Goal: Transaction & Acquisition: Purchase product/service

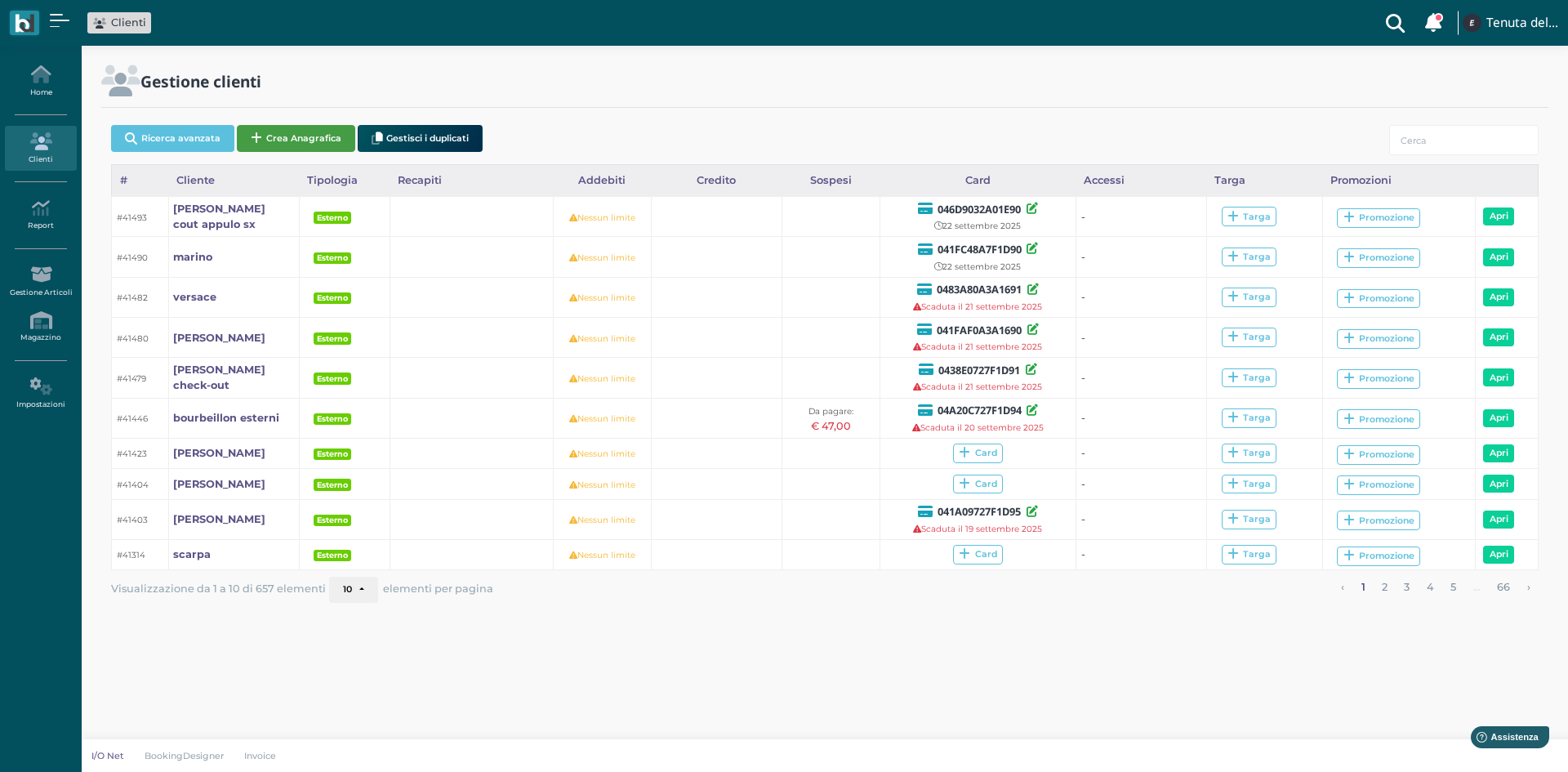
click at [288, 145] on button "Crea Anagrafica" at bounding box center [296, 139] width 119 height 27
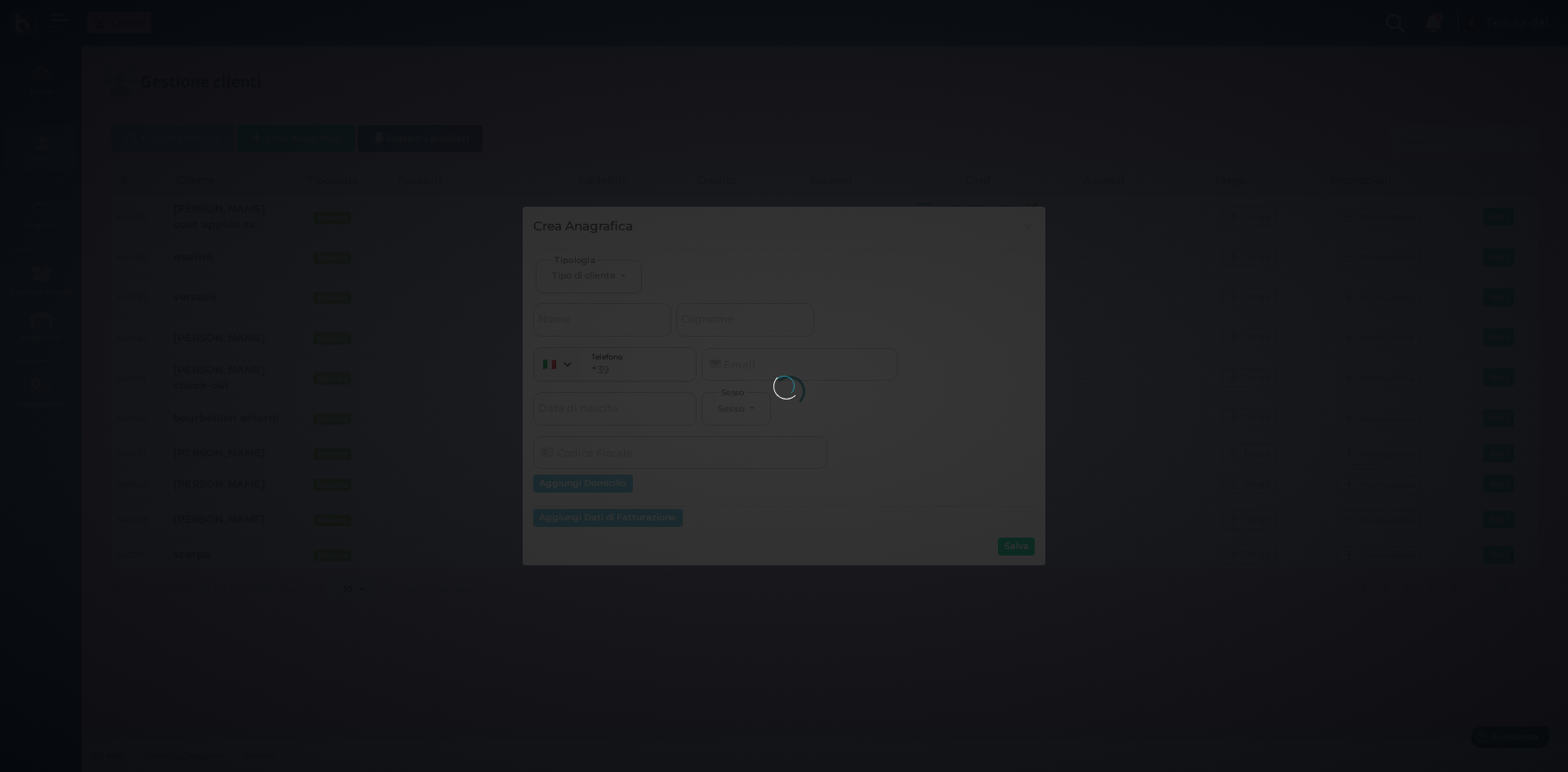
select select
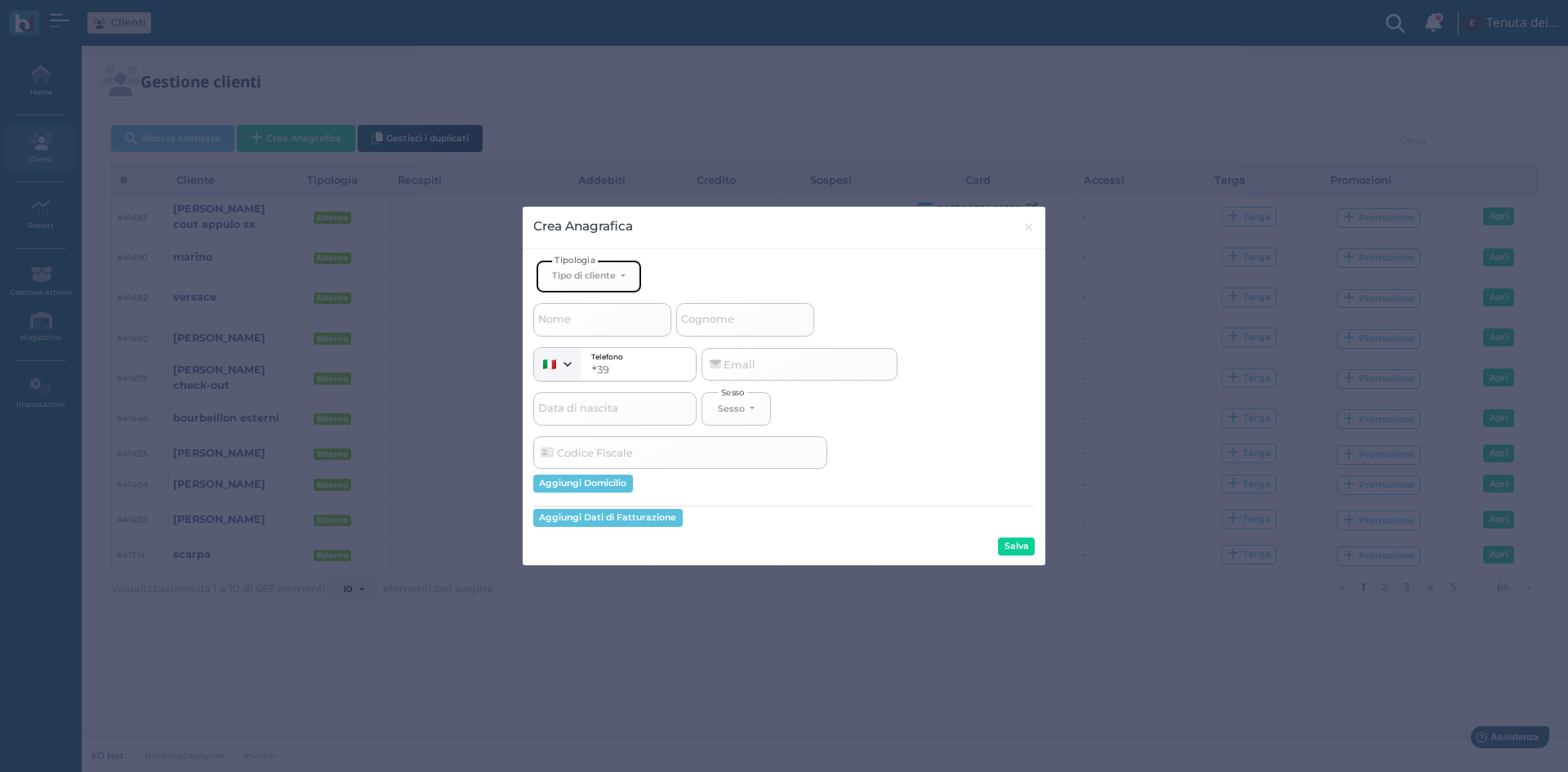
click at [589, 283] on button "Tipo di cliente" at bounding box center [589, 276] width 106 height 34
click at [586, 331] on span "Esterno" at bounding box center [572, 330] width 41 height 13
select select "[object Object]"
select select
click at [582, 321] on input "Nome" at bounding box center [602, 319] width 138 height 33
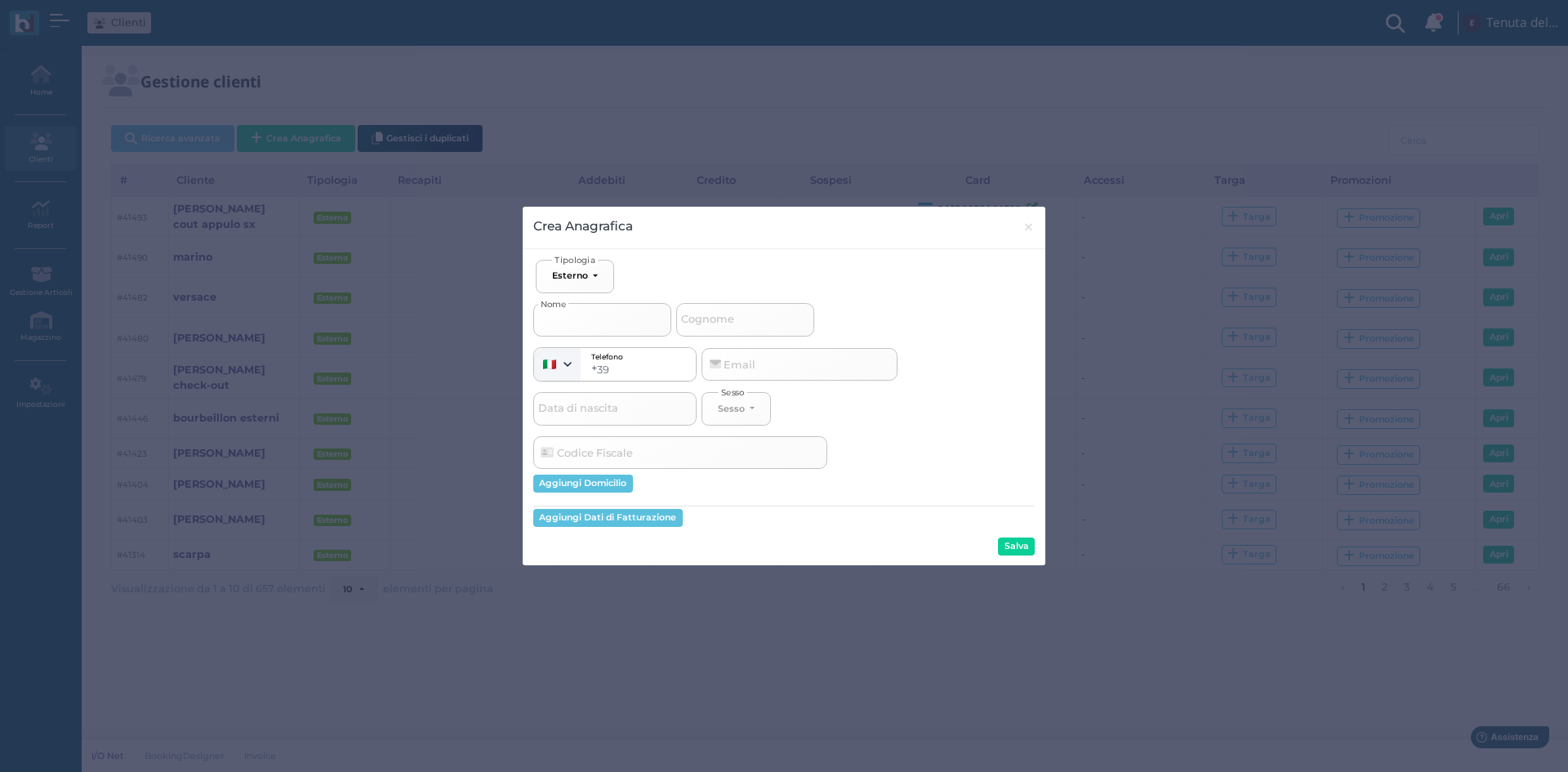
click at [565, 324] on input "Nome" at bounding box center [602, 319] width 138 height 33
type input "n"
select select
type input "na"
select select
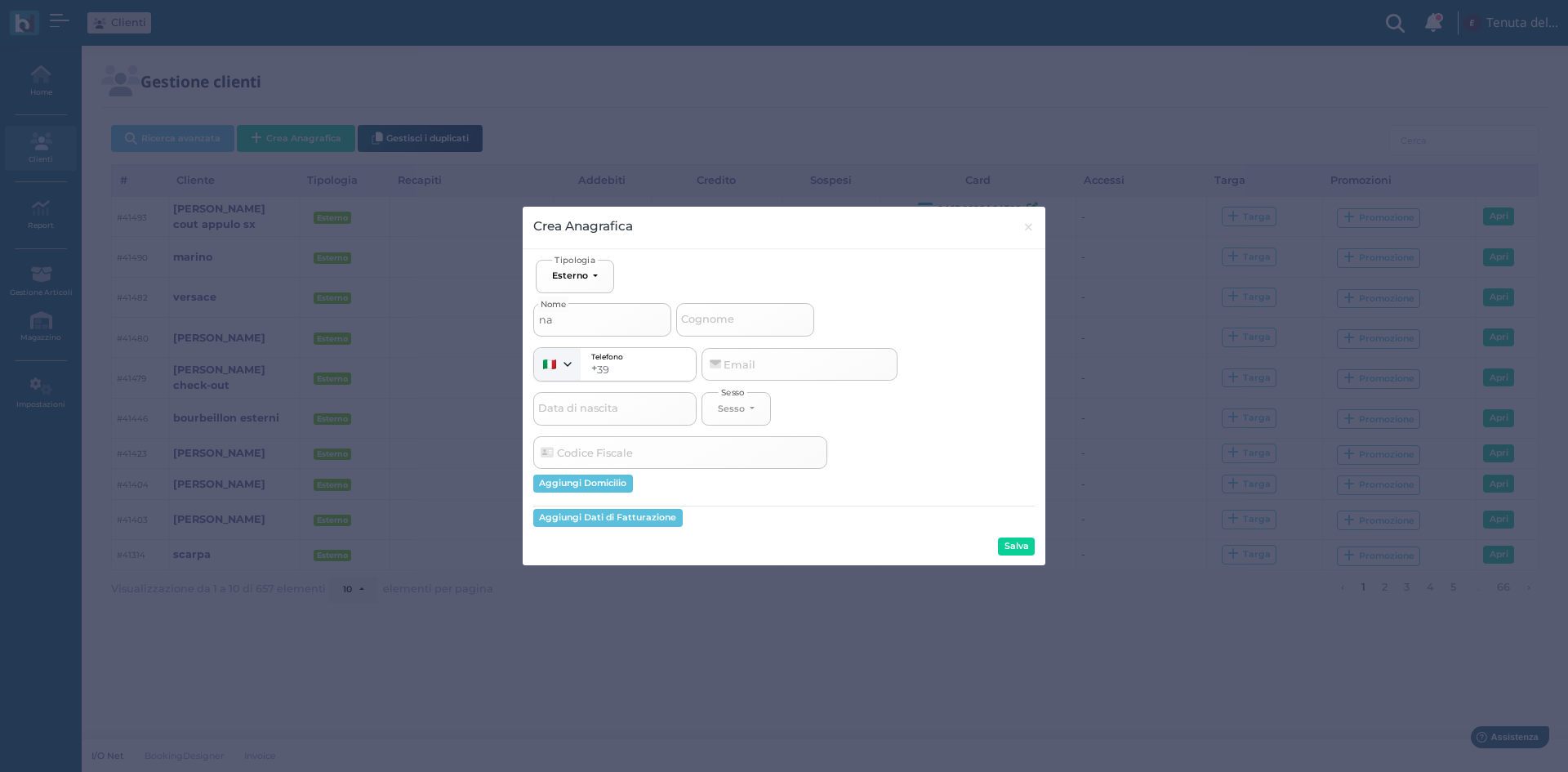
type input "nar"
select select
type input "nard"
select select
type input "narde"
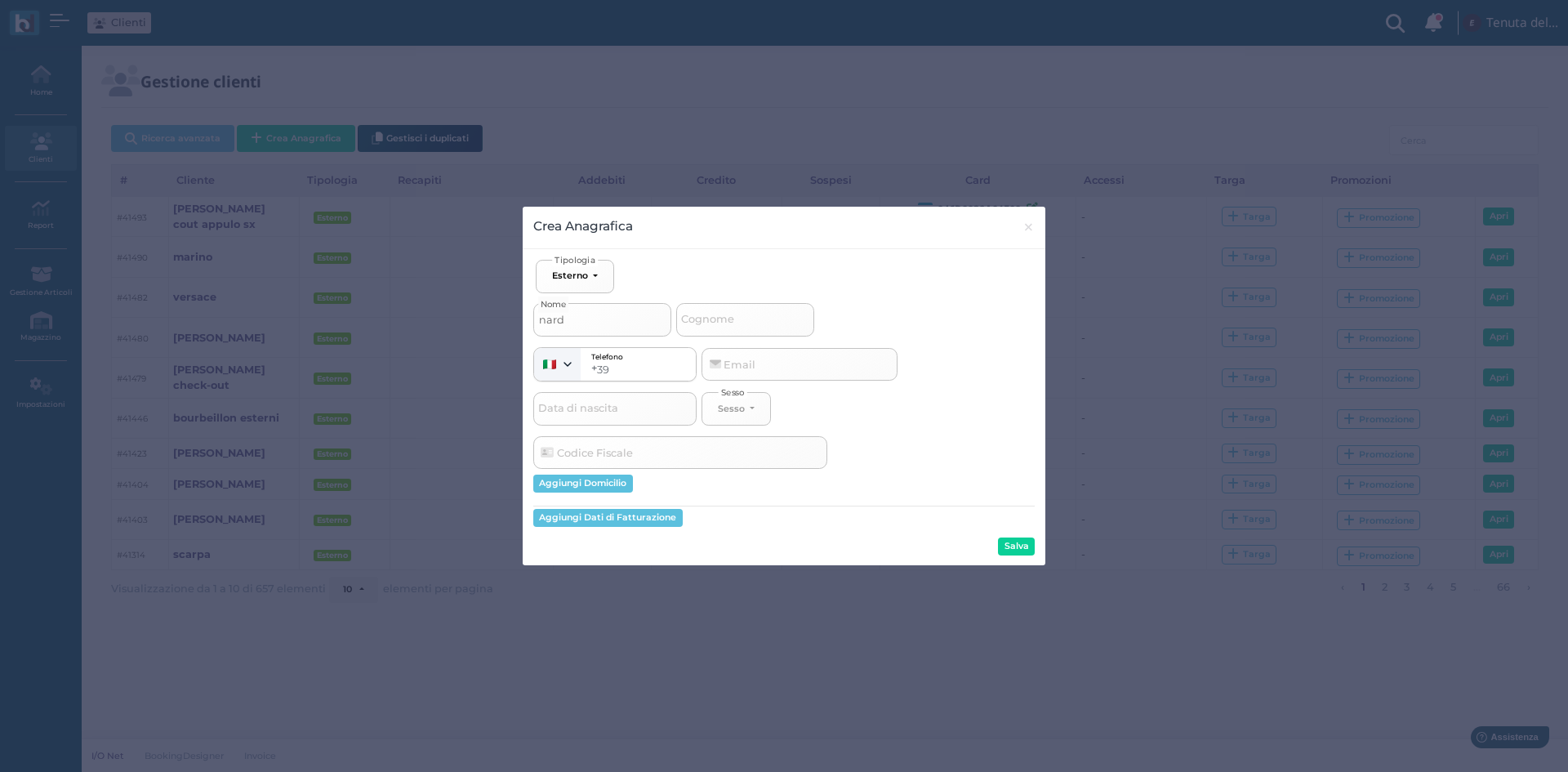
select select
type input "nardel"
select select
type input "nardell"
select select
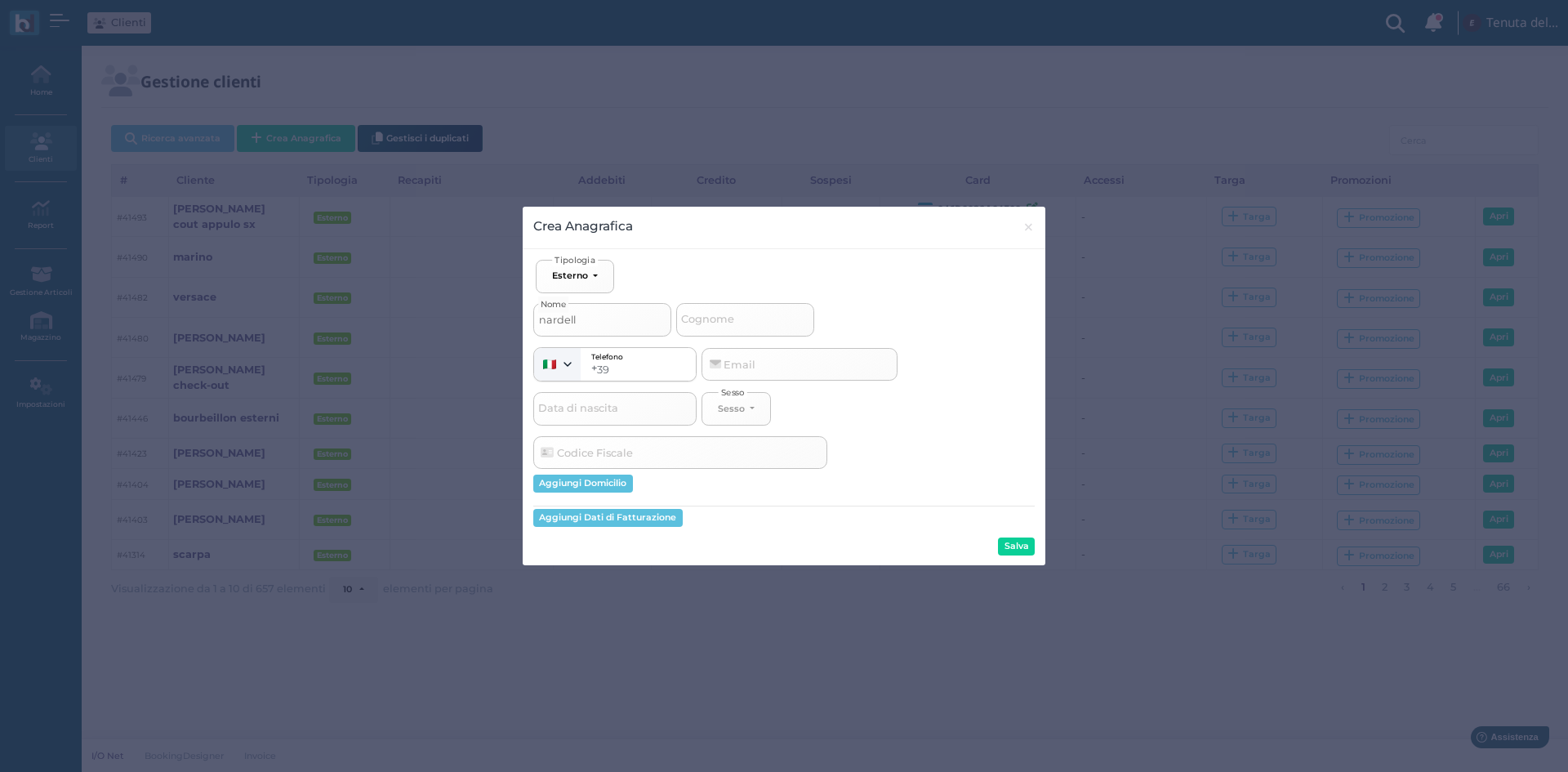
type input "nardelli"
select select
type input "nardelli"
click at [1018, 550] on button "Salva" at bounding box center [1016, 546] width 37 height 18
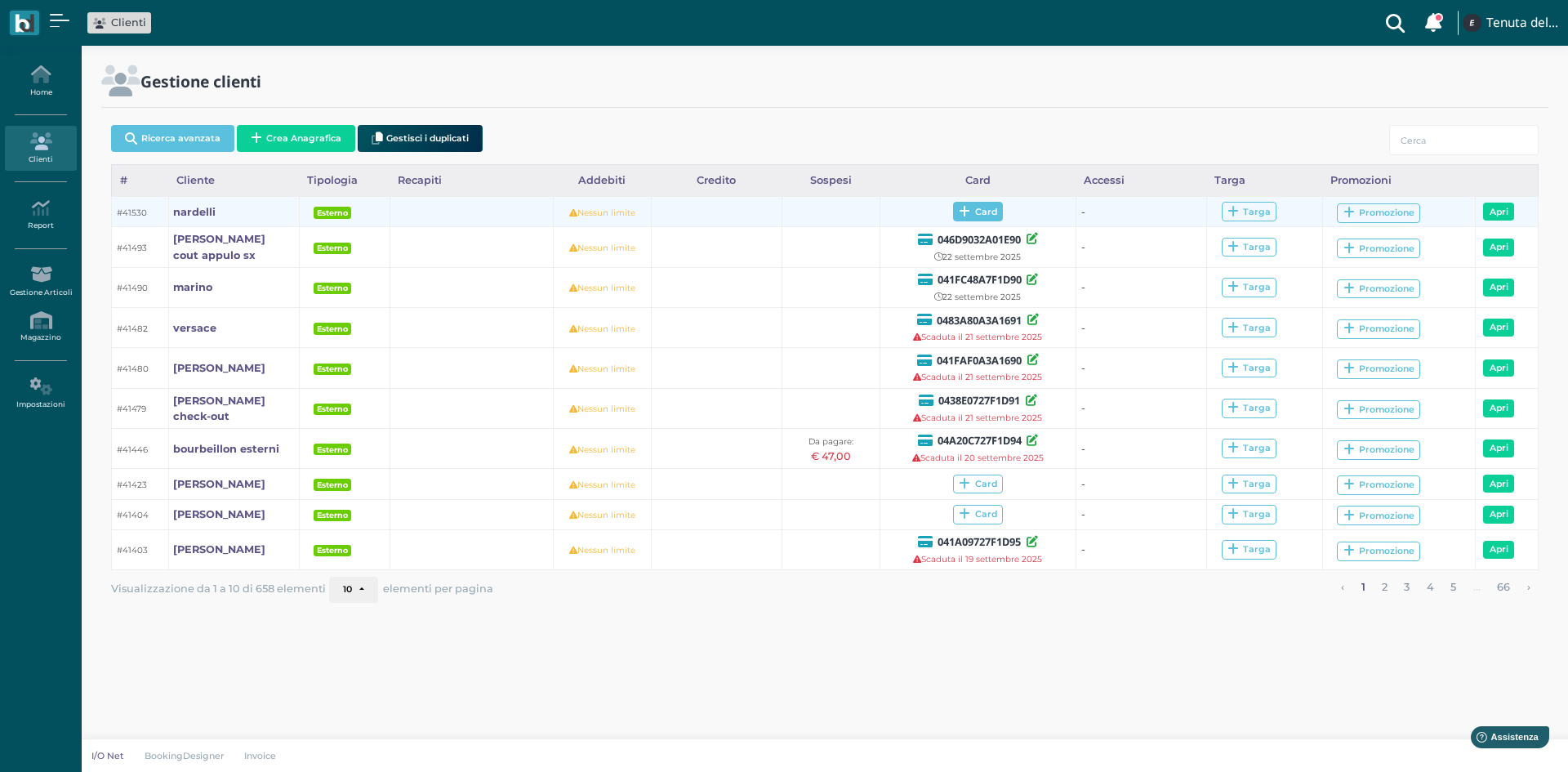
click at [968, 210] on icon at bounding box center [964, 212] width 12 height 13
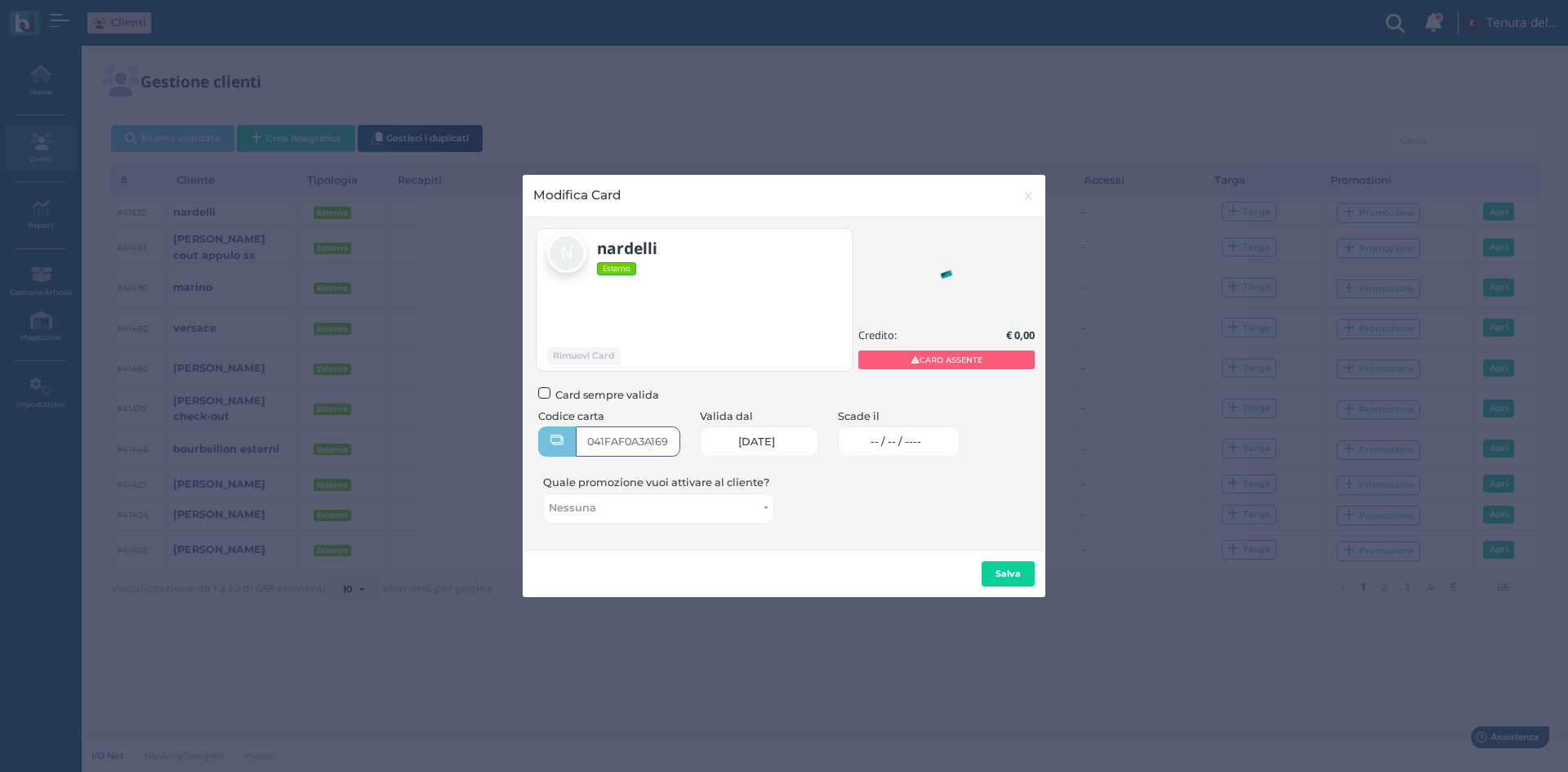
type input "041FAF0A3A1690"
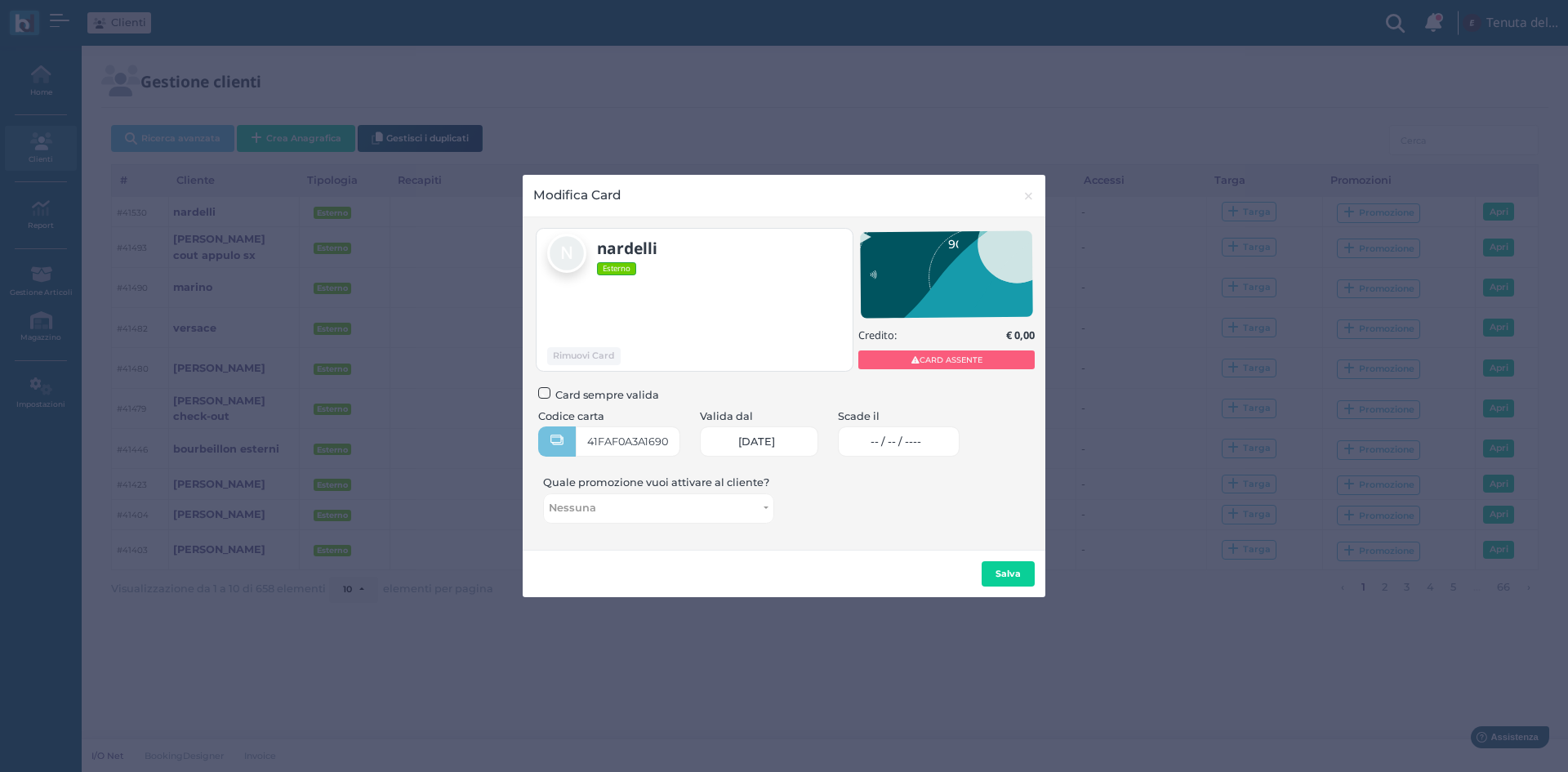
click at [911, 447] on span "-- / -- / ----" at bounding box center [896, 442] width 51 height 13
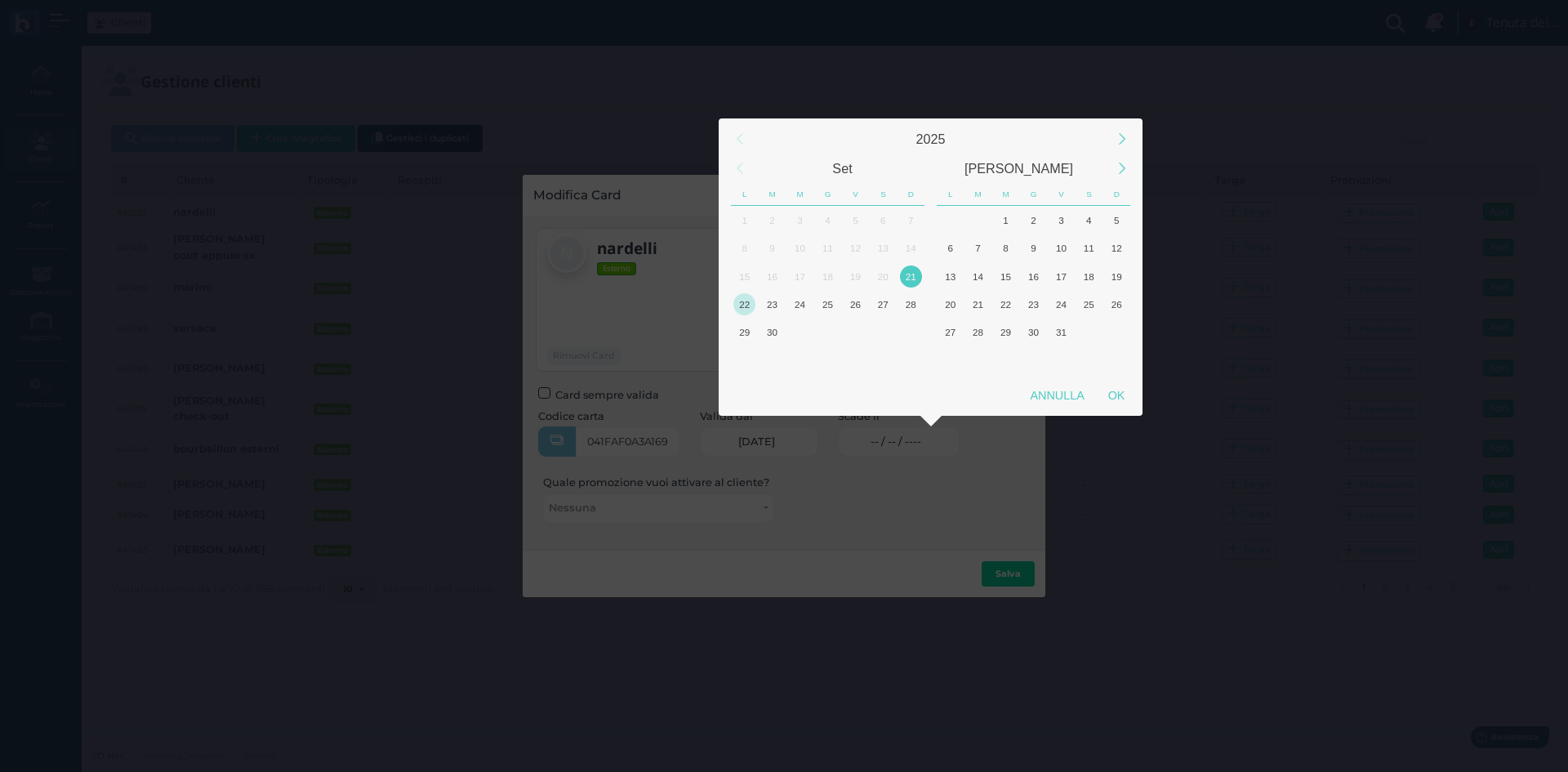
click at [743, 308] on div "22" at bounding box center [745, 304] width 22 height 22
click at [1118, 388] on div "OK" at bounding box center [1115, 396] width 41 height 29
type input "22/09/2025"
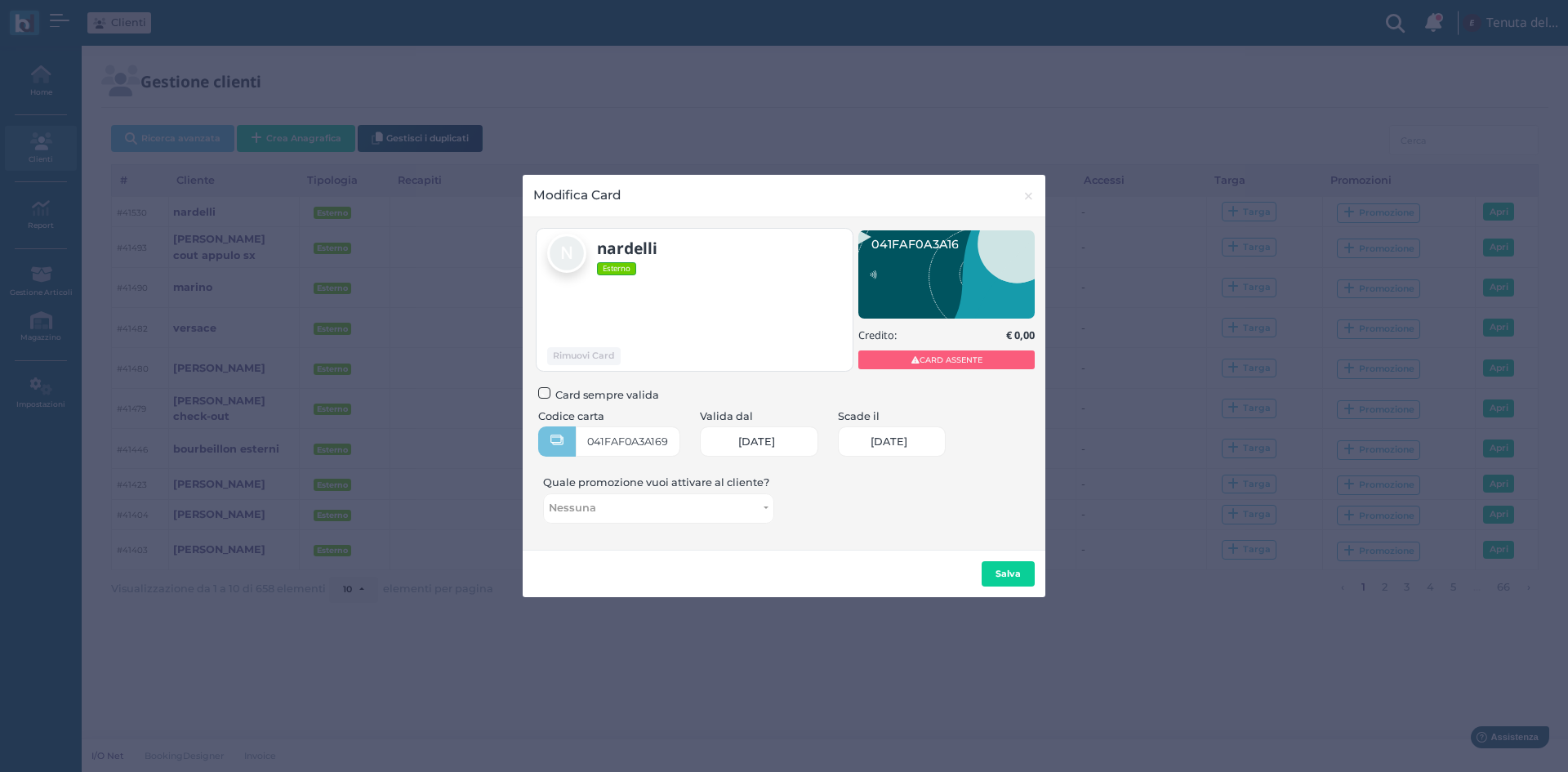
scroll to position [0, 70]
click at [1003, 575] on b "Salva" at bounding box center [1008, 573] width 25 height 12
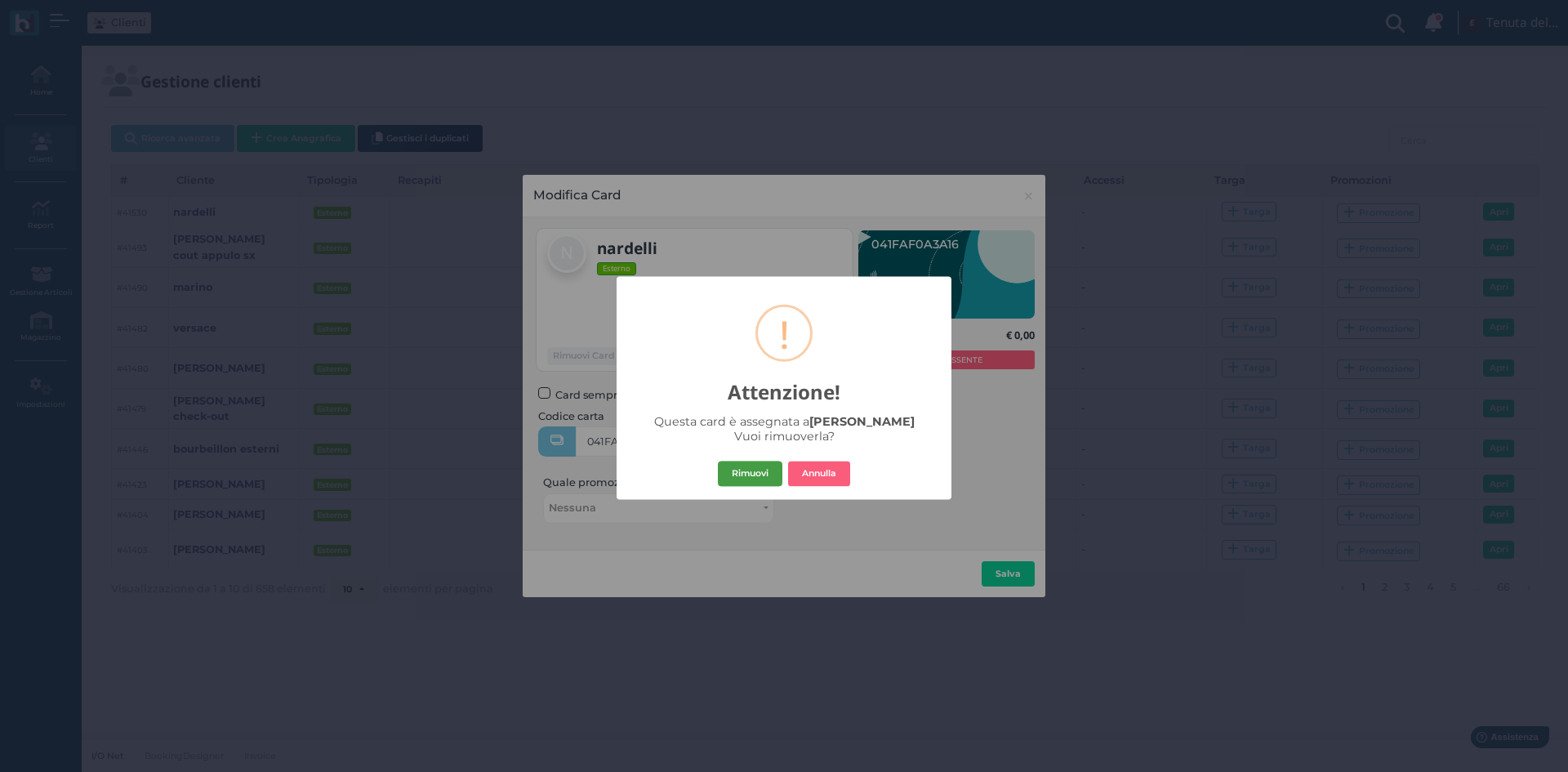
click at [732, 476] on button "Rimuovi" at bounding box center [749, 474] width 64 height 26
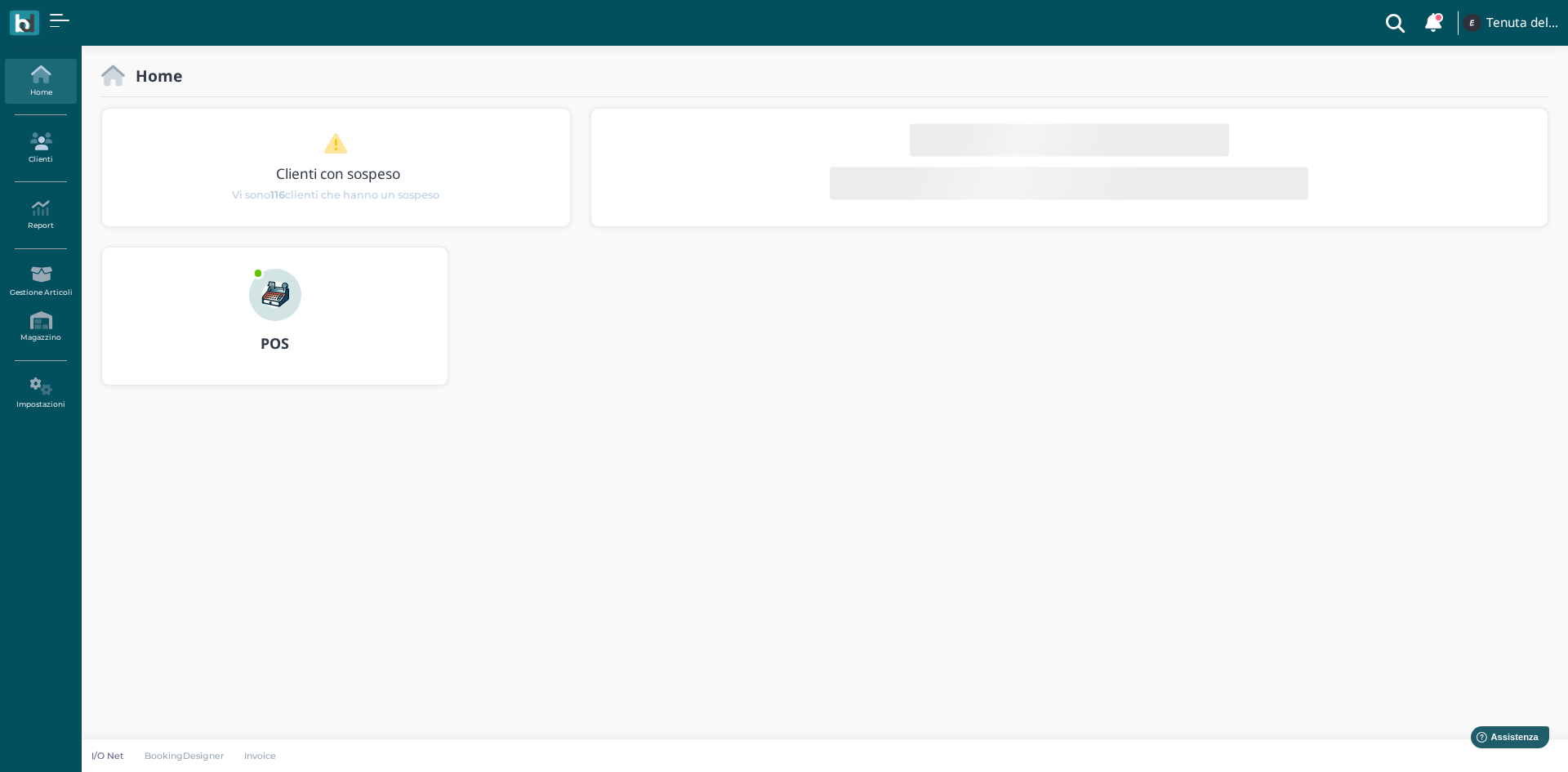
click at [34, 144] on icon at bounding box center [40, 142] width 71 height 18
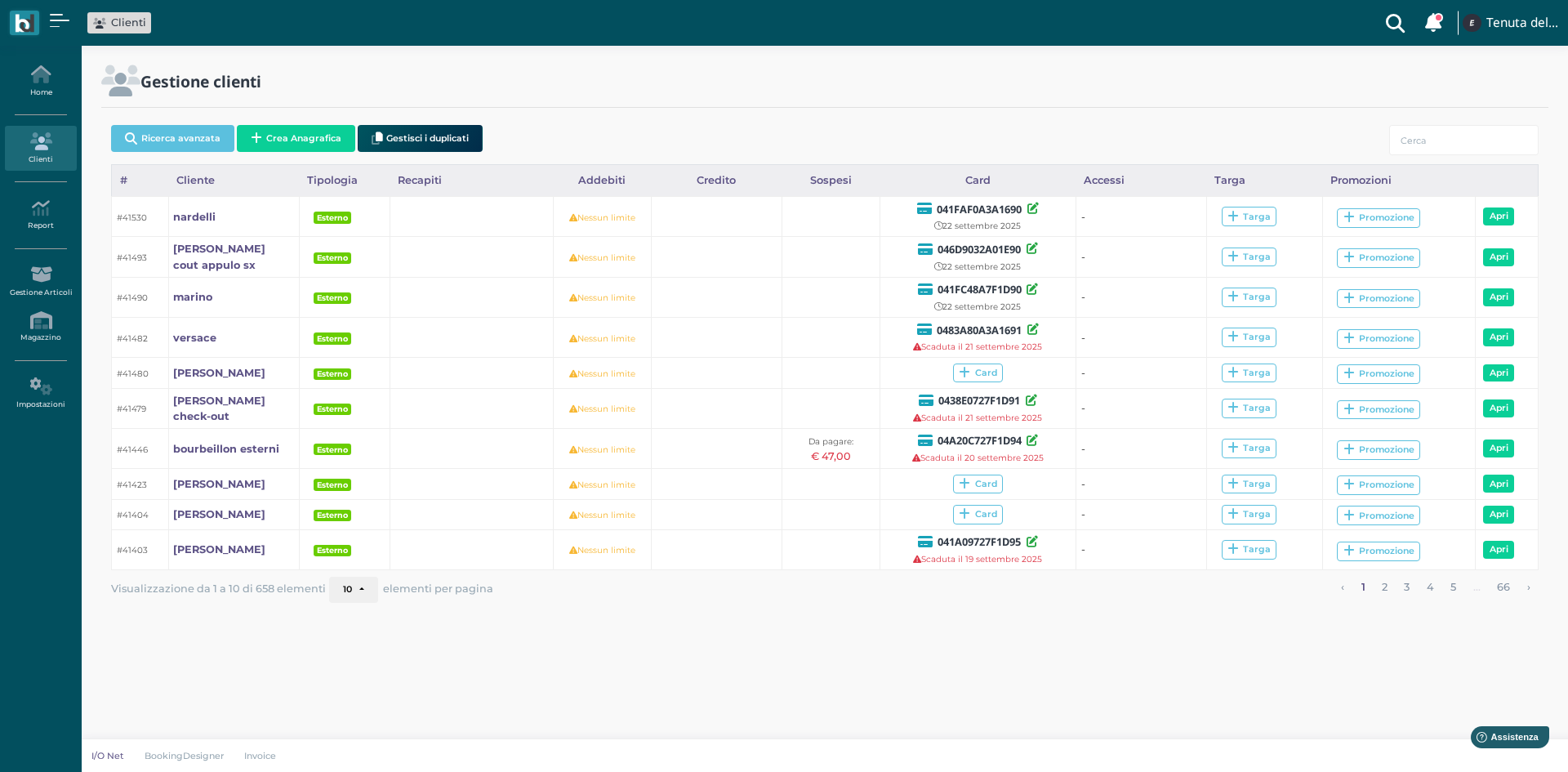
click at [338, 137] on button "Crea Anagrafica" at bounding box center [296, 139] width 119 height 27
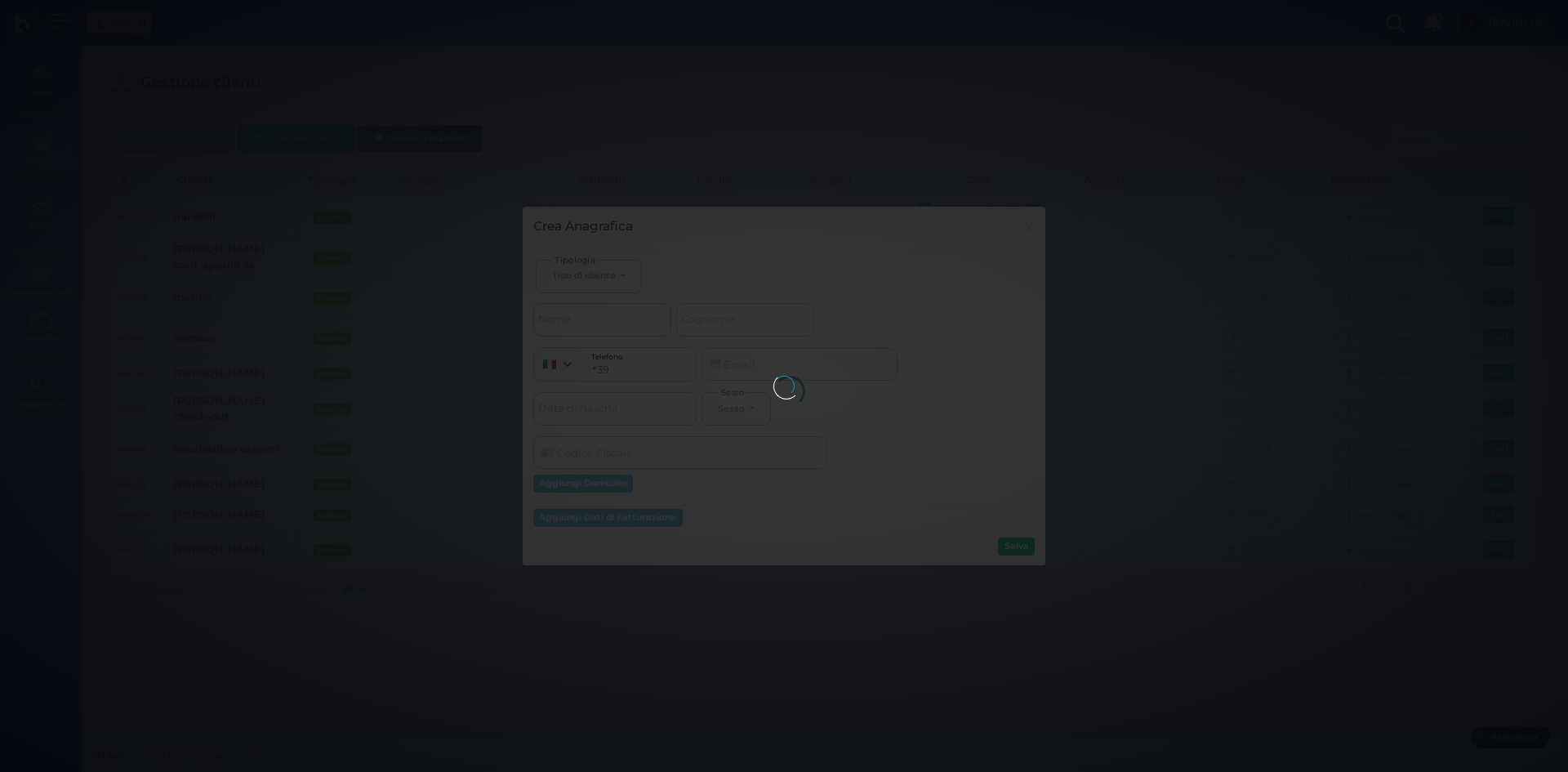
select select
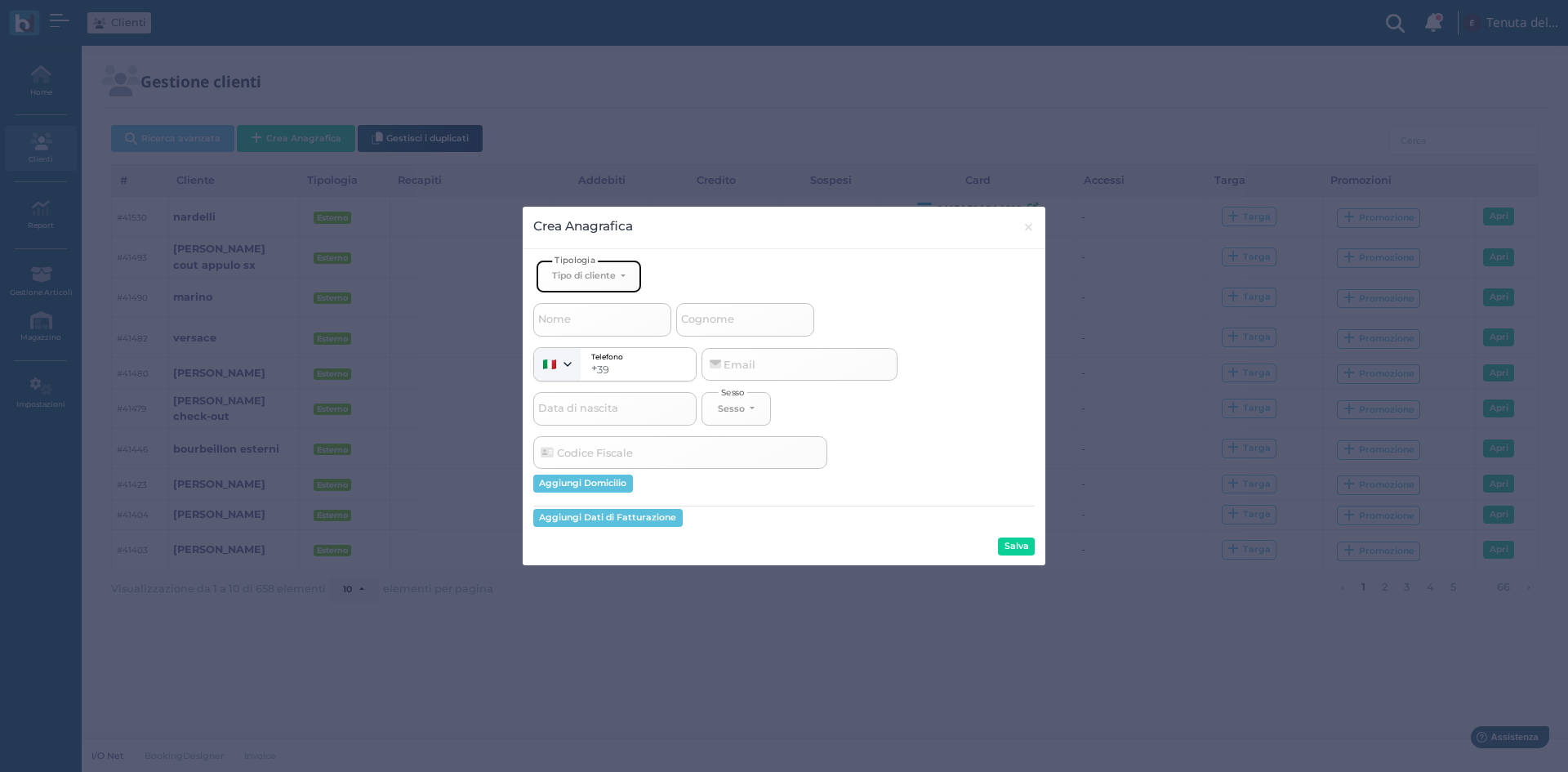
drag, startPoint x: 595, startPoint y: 276, endPoint x: 589, endPoint y: 282, distance: 8.5
click at [594, 275] on div "Tipo di cliente" at bounding box center [584, 275] width 63 height 12
click at [585, 329] on span "Esterno" at bounding box center [572, 330] width 41 height 13
select select "[object Object]"
select select
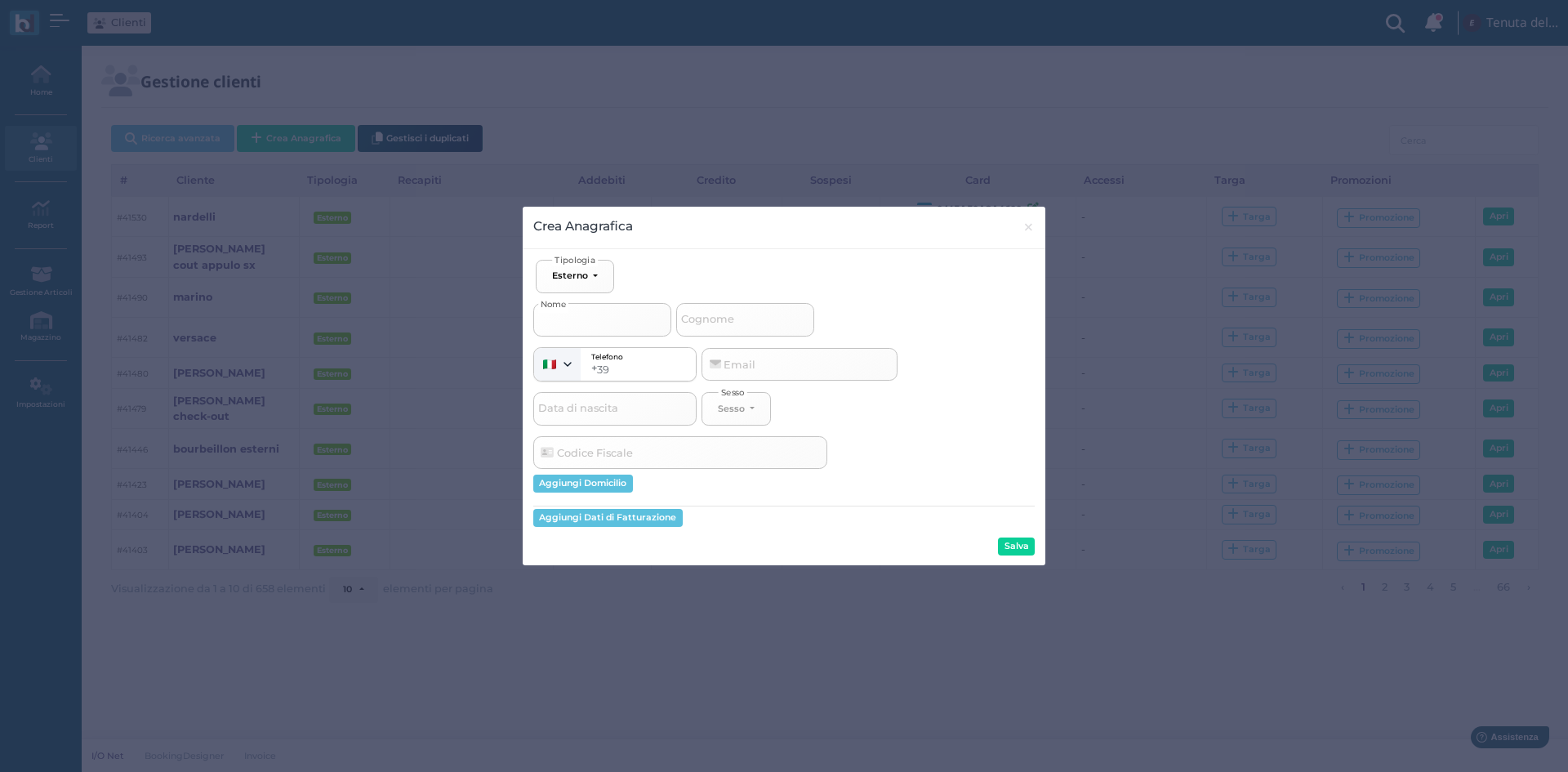
click at [584, 329] on input "Nome" at bounding box center [602, 319] width 138 height 33
type input "c"
select select
type input "ci"
select select
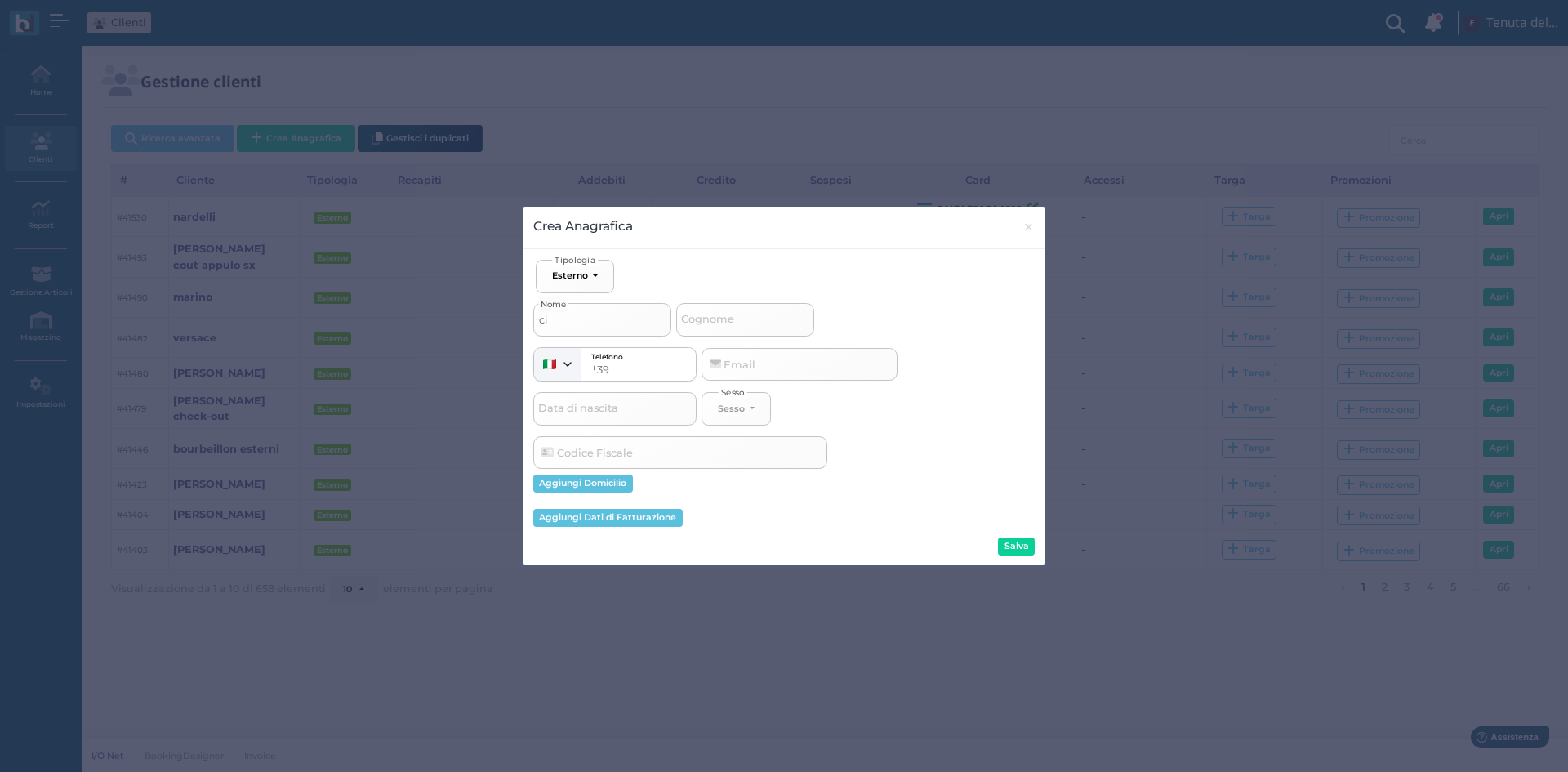
type input "cin"
select select
type input "cint"
select select
type input "cinte"
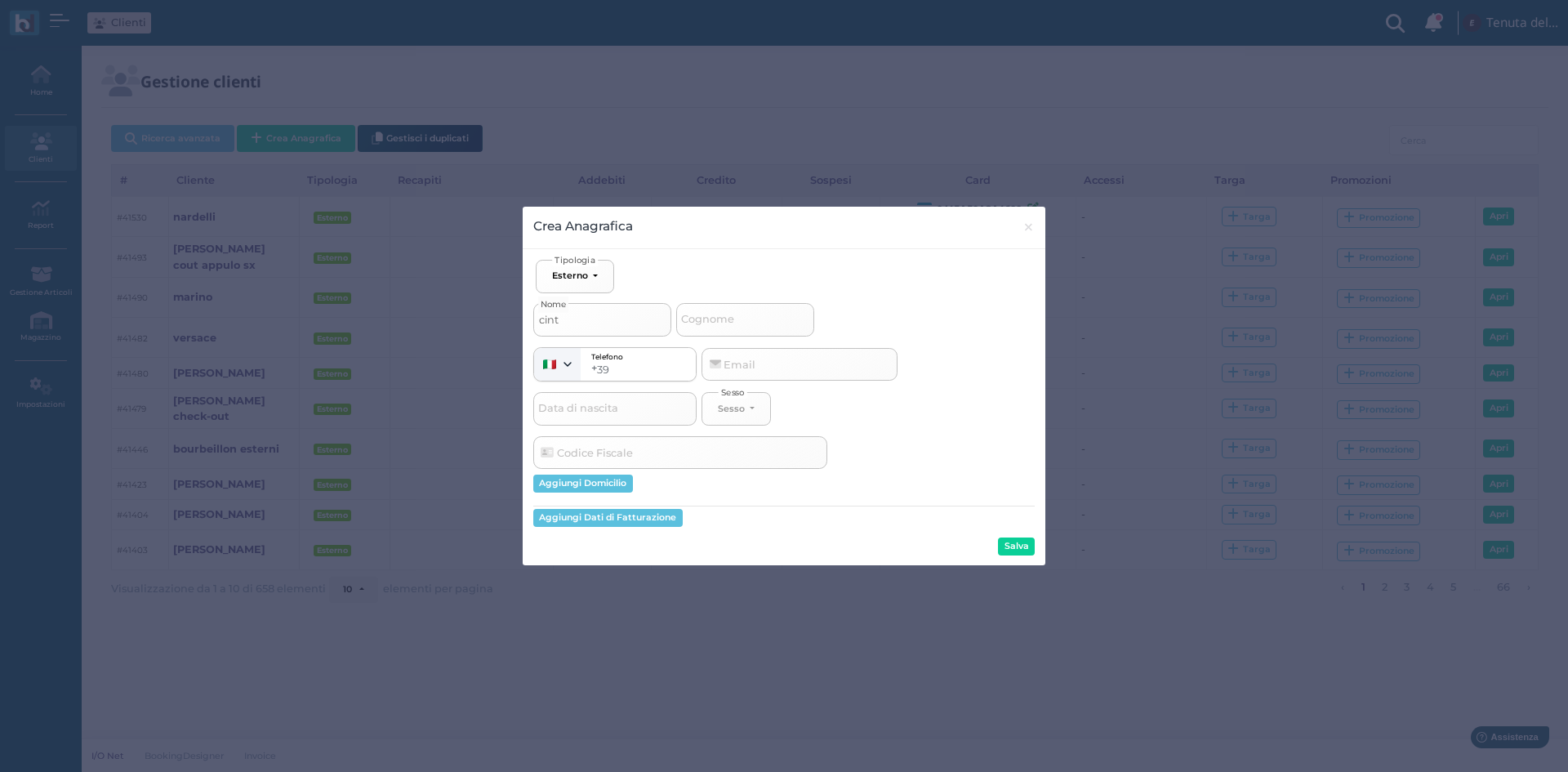
select select
type input "cint"
select select
type input "cin"
select select
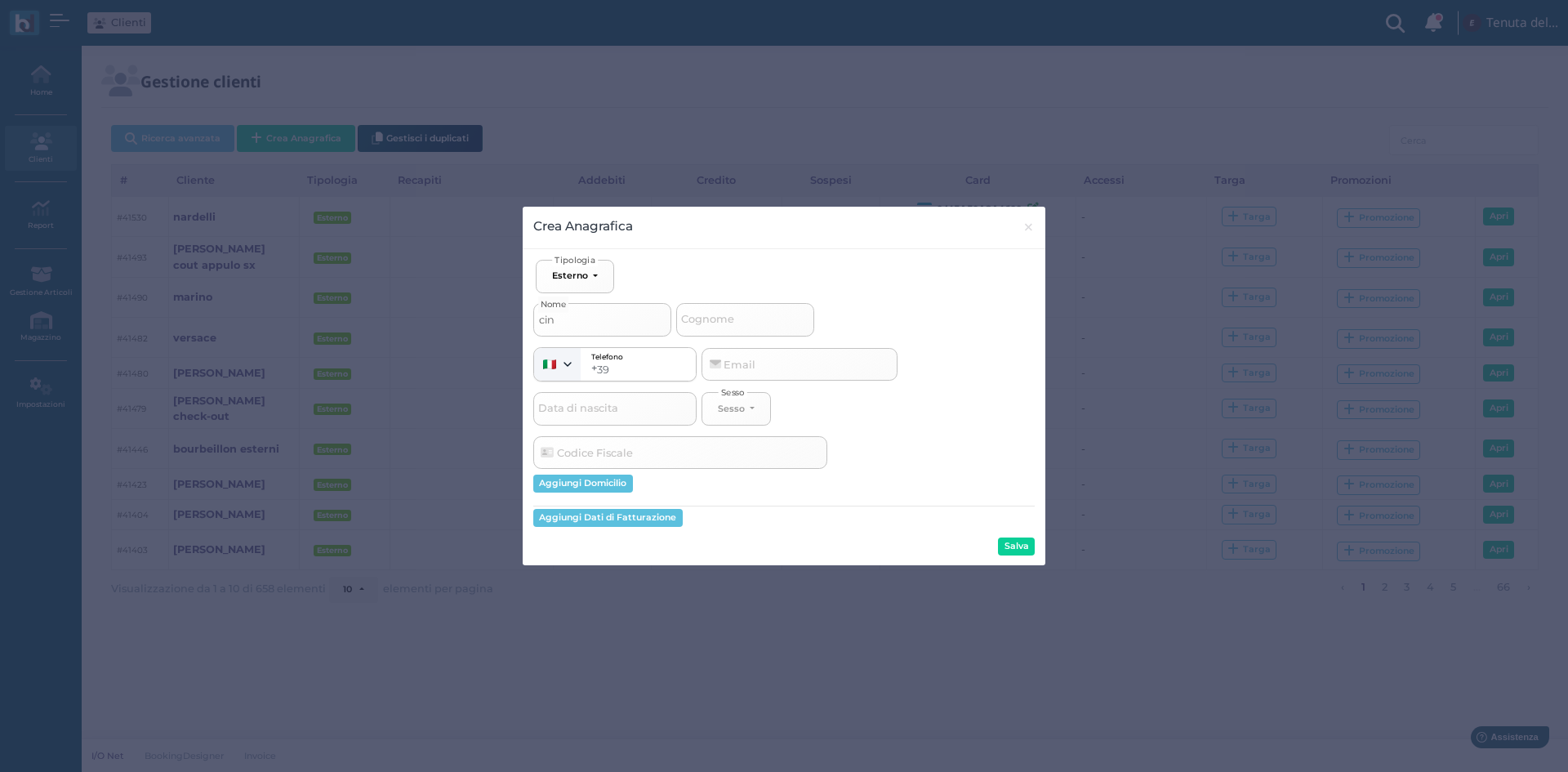
type input "ci"
select select
type input "c"
select select
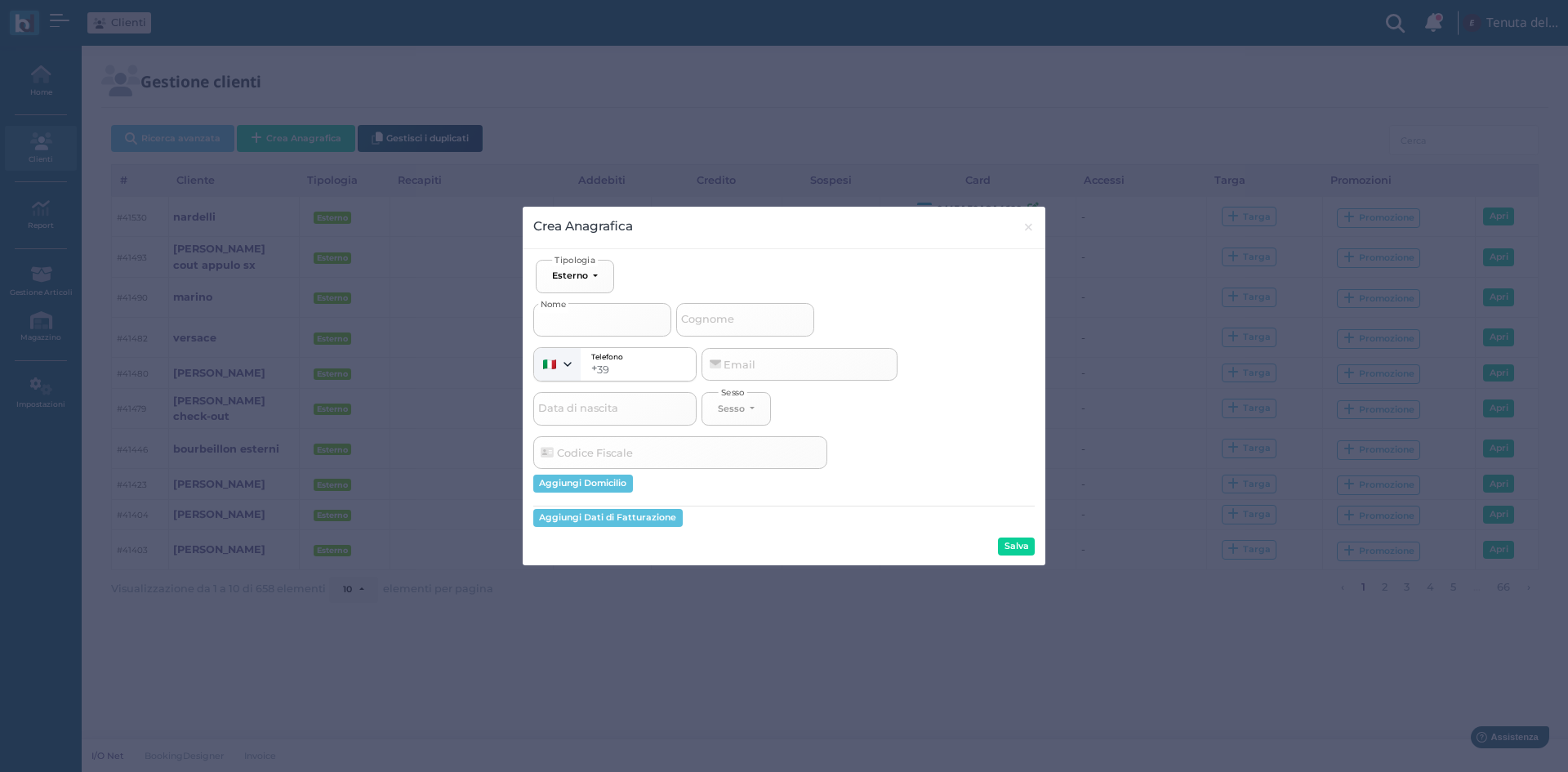
type input "C"
select select
type input "CO"
select select
type input "CON"
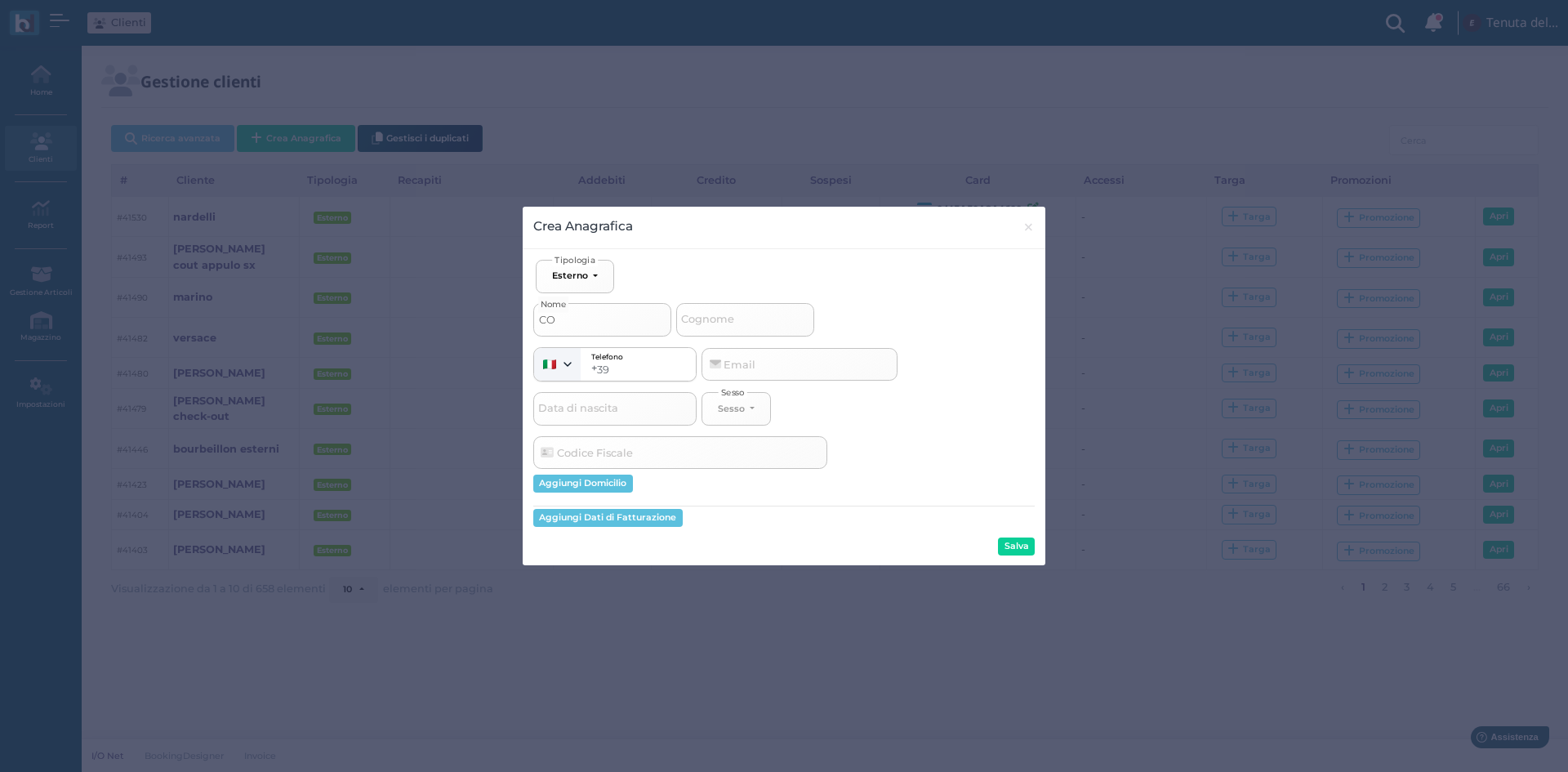
select select
type input "CONT"
select select
type input "CONTE"
select select
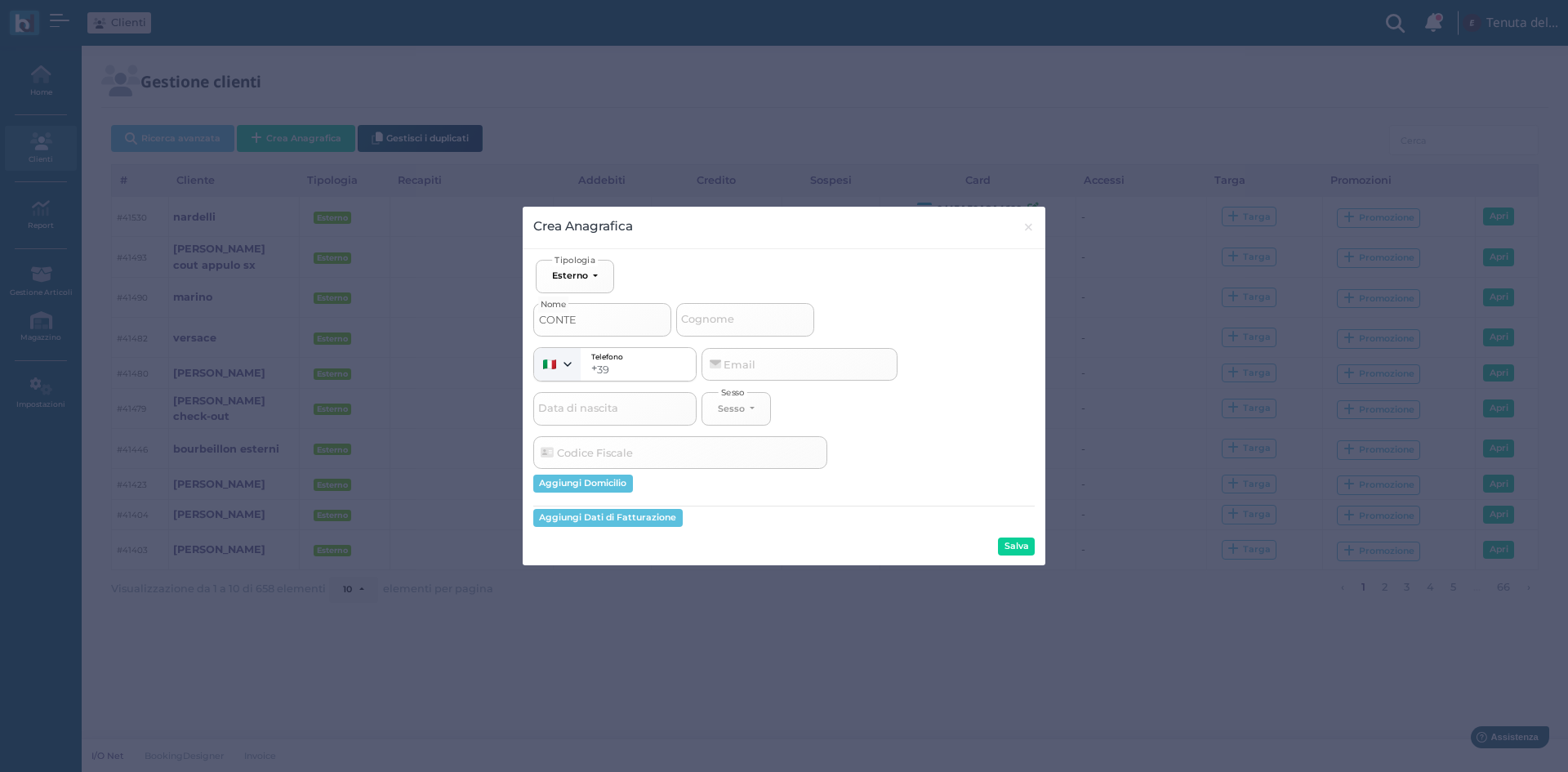
type input "CONTE"
click at [776, 302] on div "CONTE Nome Cognome" at bounding box center [784, 315] width 502 height 44
click at [770, 315] on input "Cognome" at bounding box center [745, 319] width 138 height 33
click at [1009, 548] on button "Salva" at bounding box center [1016, 546] width 37 height 18
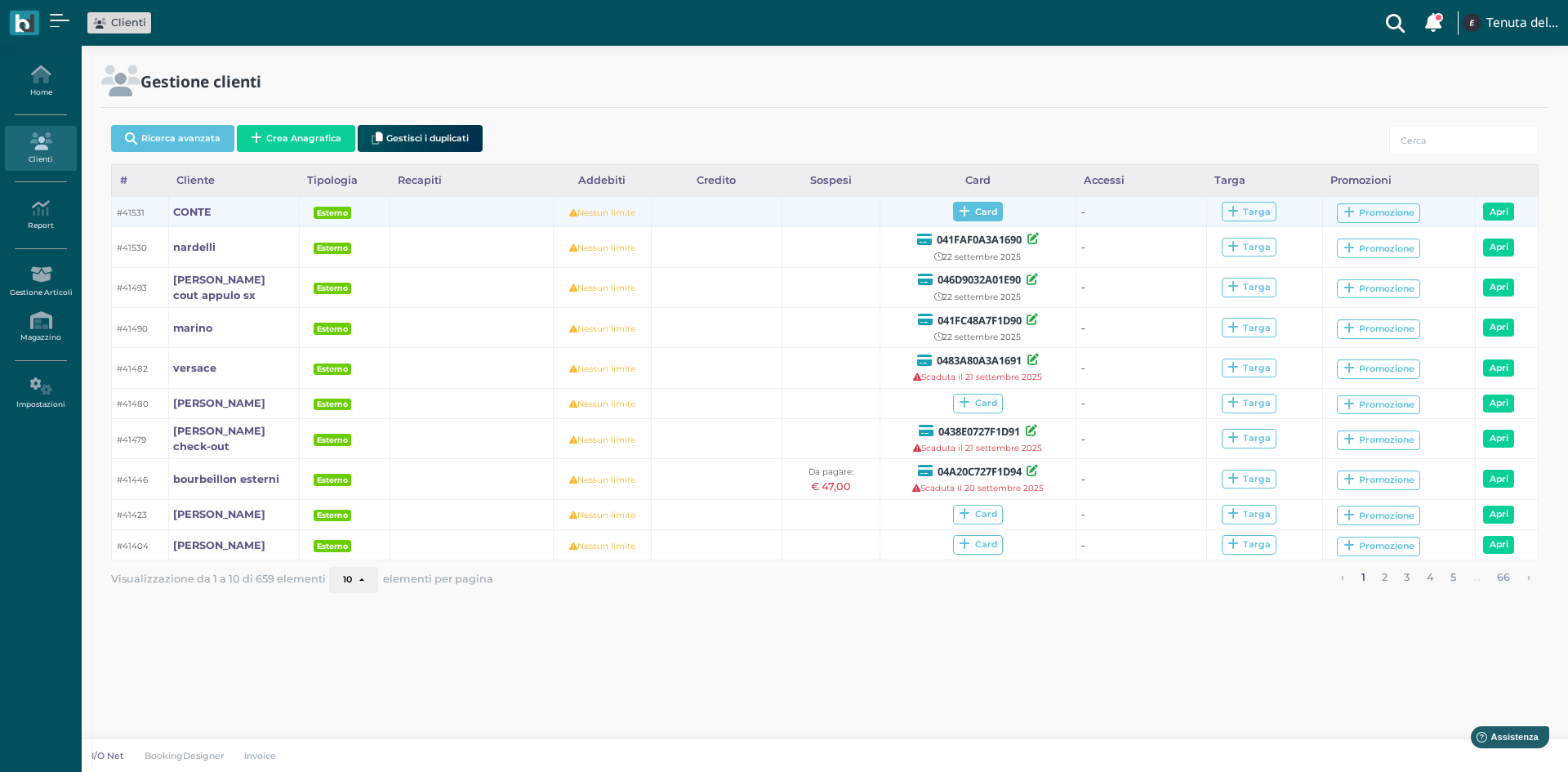
click at [971, 210] on span "Card" at bounding box center [978, 211] width 50 height 20
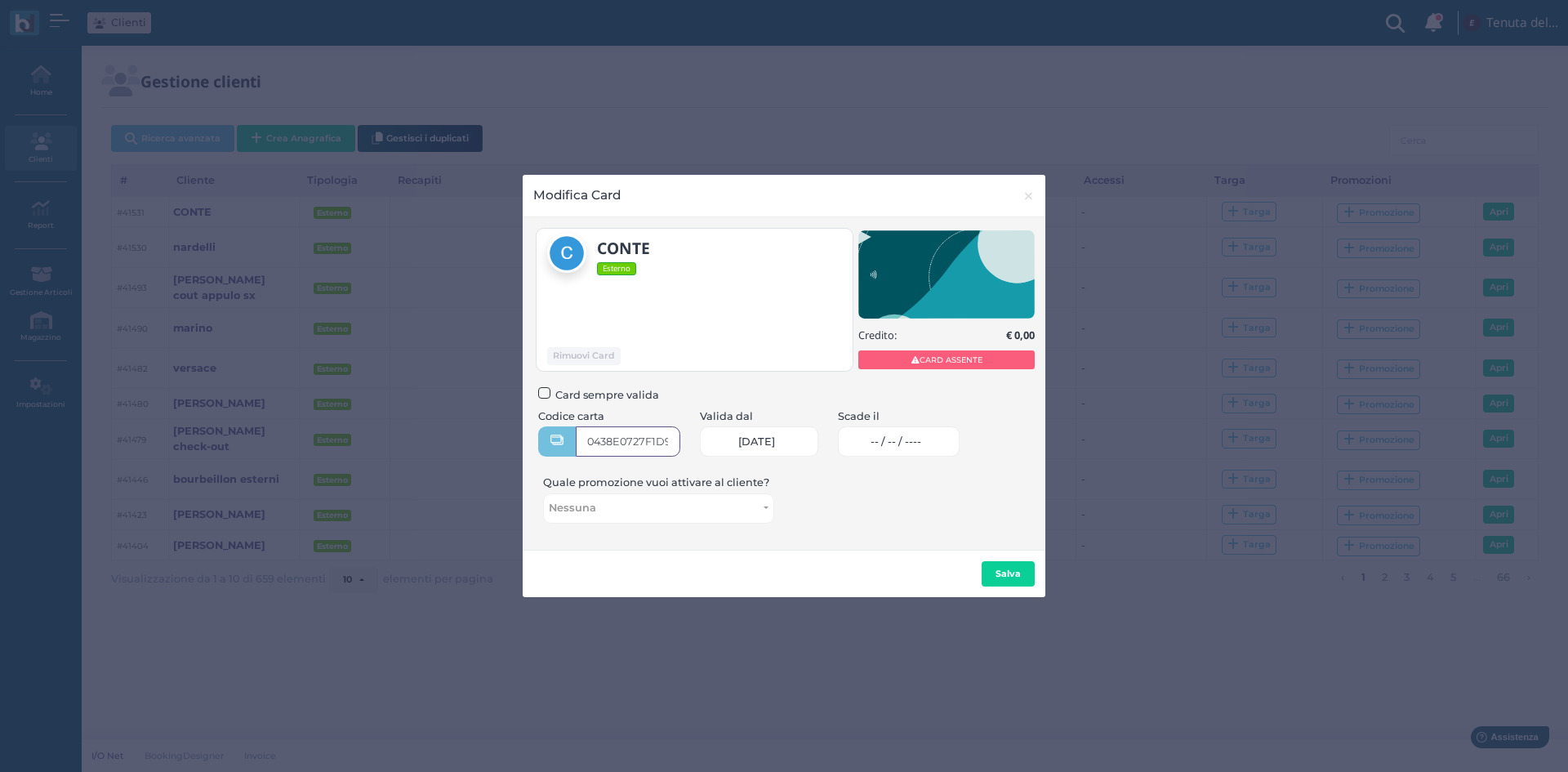
type input "0438E0727F1D91"
click at [914, 440] on span "-- / -- / ----" at bounding box center [896, 442] width 51 height 13
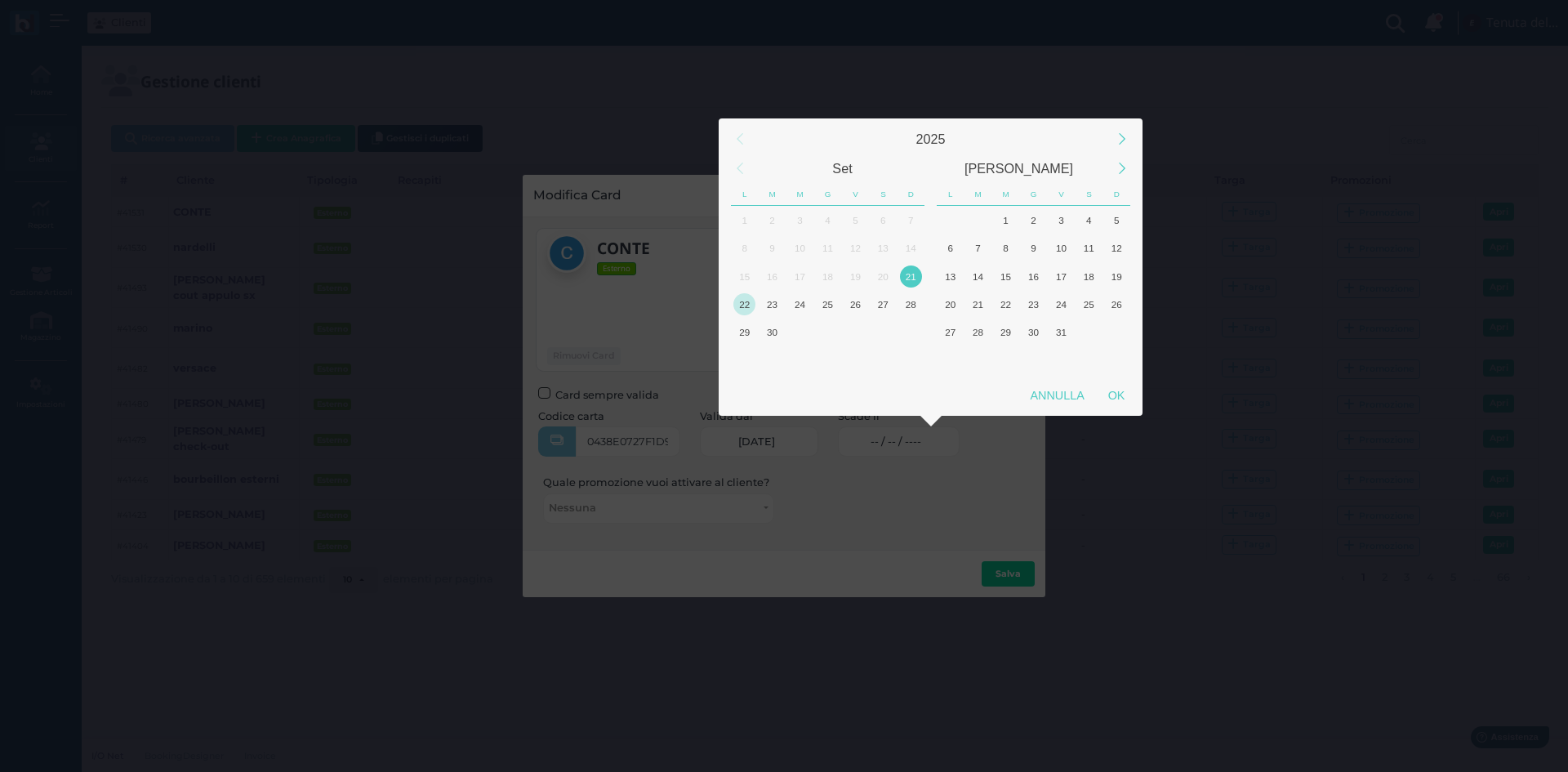
click at [748, 308] on div "22" at bounding box center [745, 304] width 22 height 22
click at [1119, 399] on div "OK" at bounding box center [1115, 396] width 41 height 29
type input "22/09/2025"
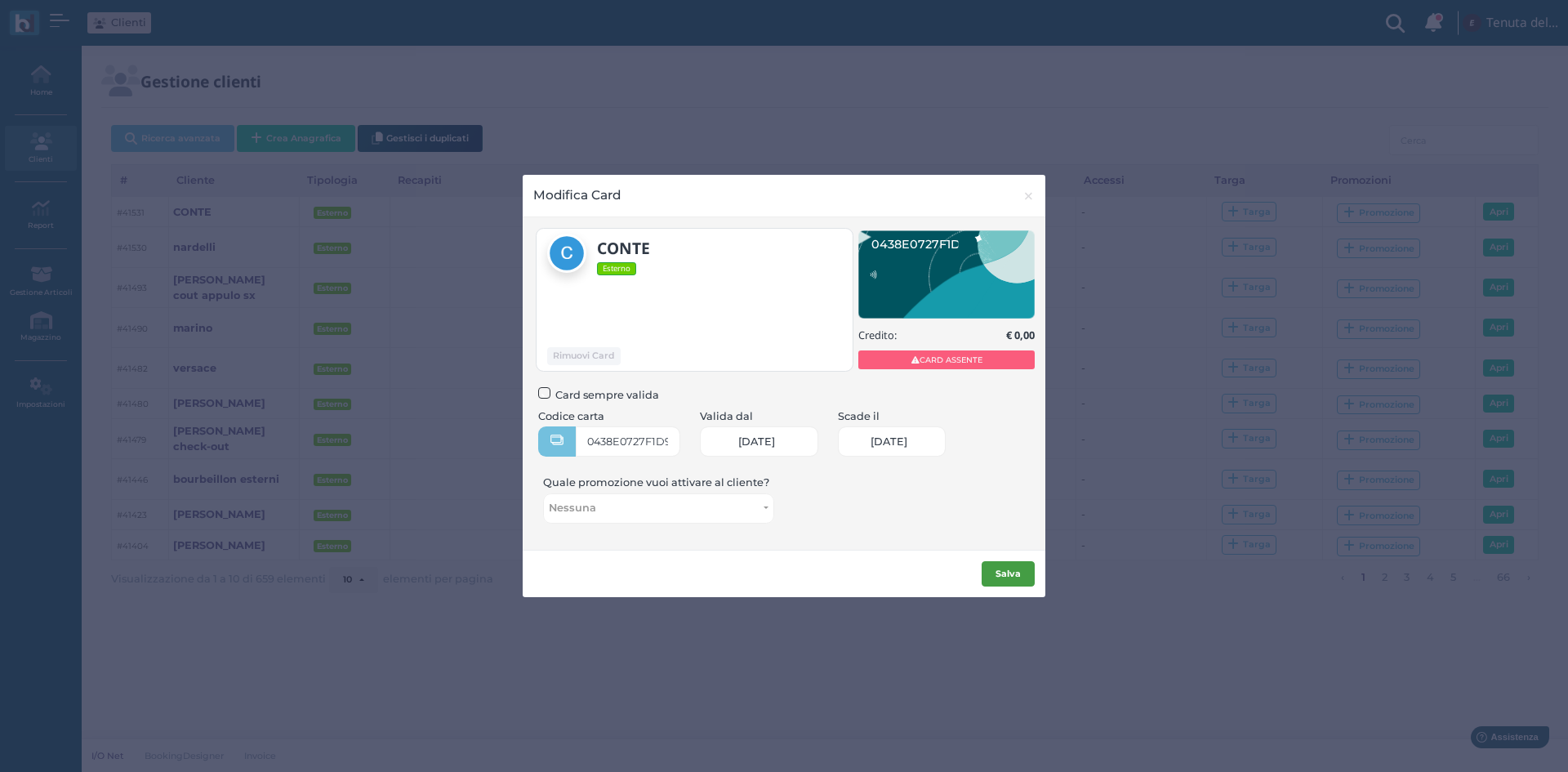
scroll to position [0, 70]
click at [1011, 578] on b "Salva" at bounding box center [1008, 573] width 25 height 12
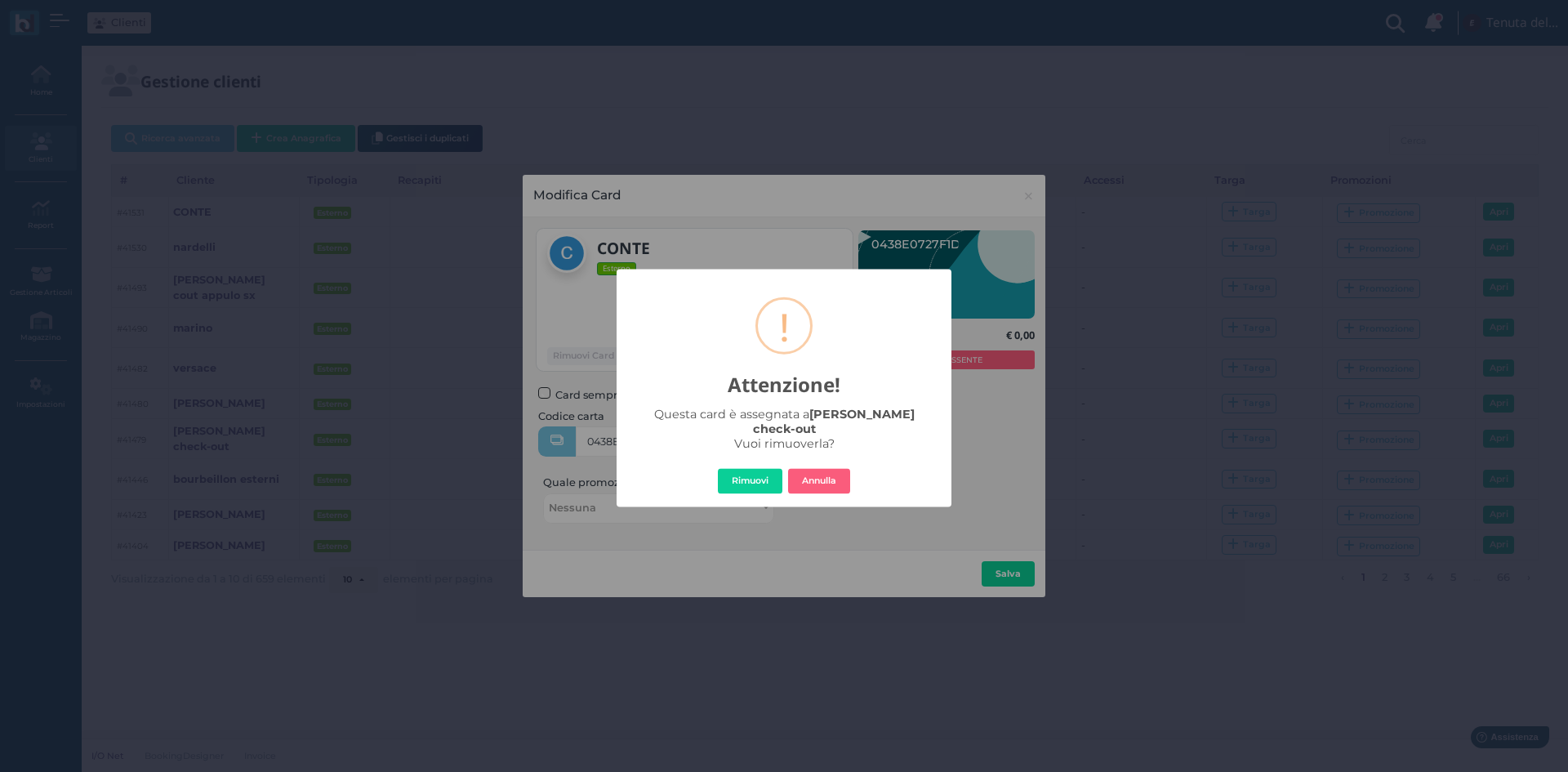
click at [765, 459] on div "× ! Attenzione! Questa card è assegnata a santos check-out Vuoi rimuoverla? Rim…" at bounding box center [784, 387] width 335 height 239
drag, startPoint x: 765, startPoint y: 459, endPoint x: 826, endPoint y: 461, distance: 61.0
click at [826, 461] on div "× ! Attenzione! Questa card è assegnata a santos check-out Vuoi rimuoverla? Rim…" at bounding box center [784, 387] width 335 height 239
click at [744, 474] on button "Rimuovi" at bounding box center [749, 481] width 64 height 26
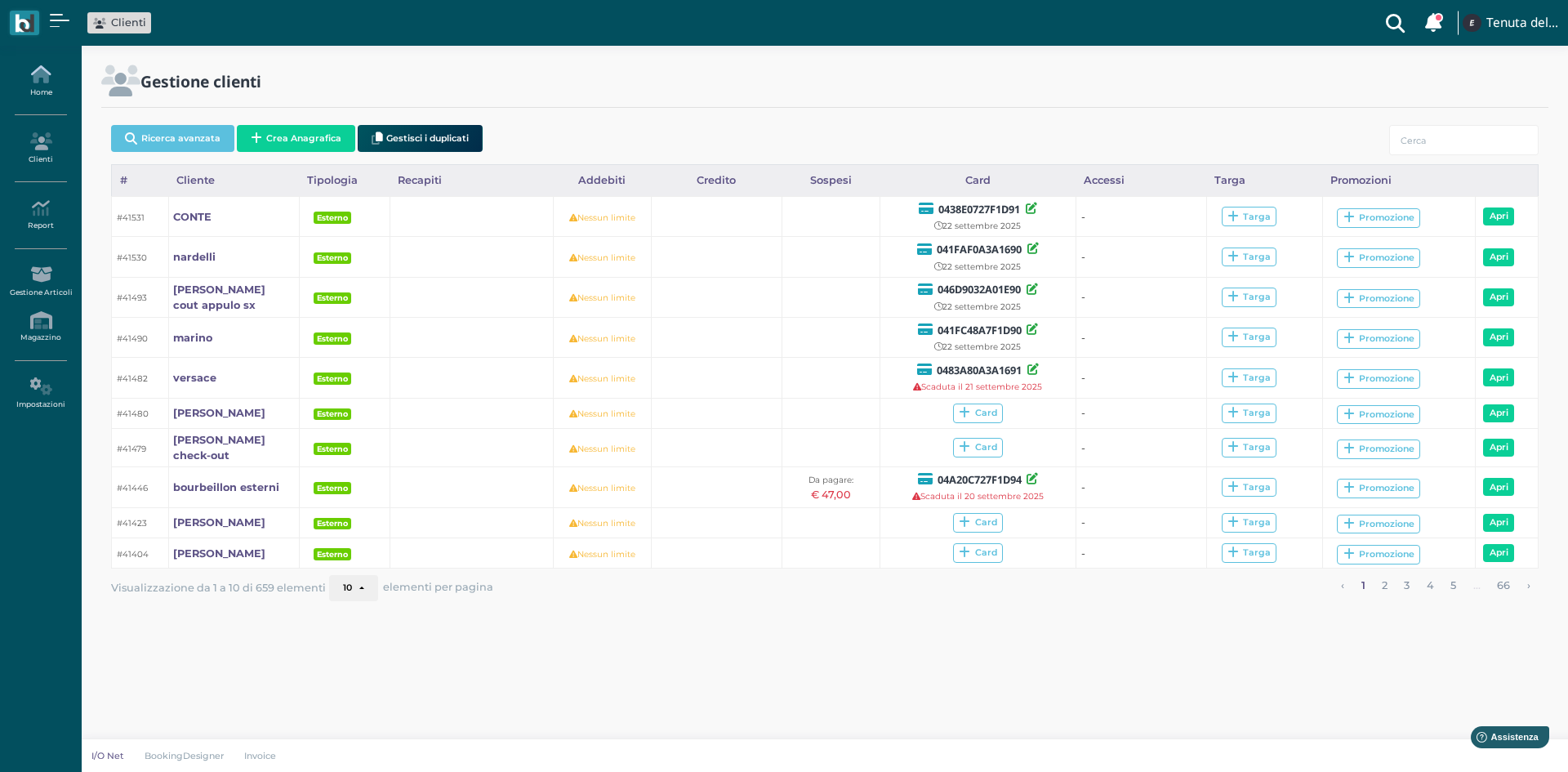
click at [44, 78] on icon at bounding box center [40, 74] width 71 height 18
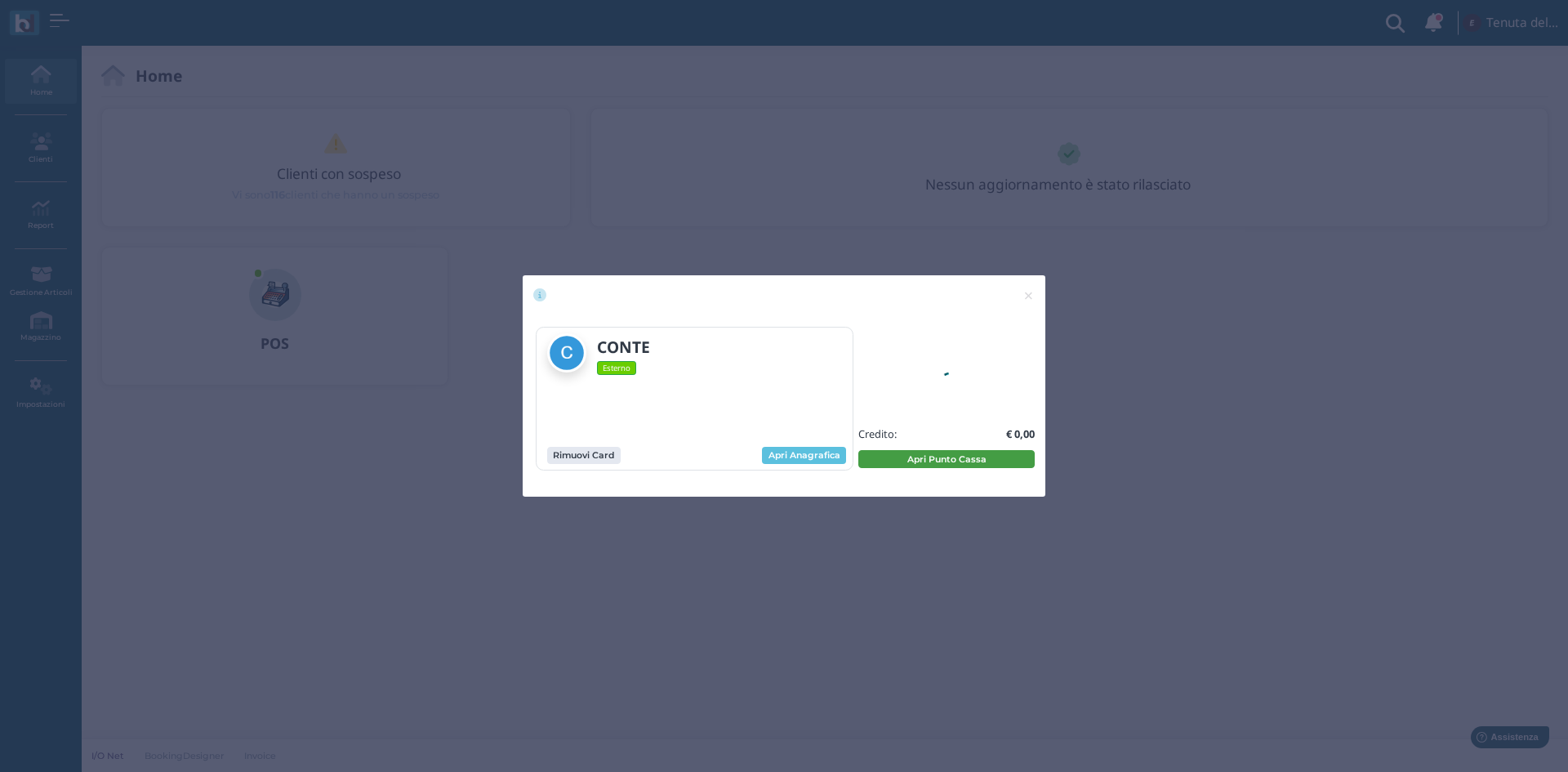
click at [932, 459] on button "Apri Punto Cassa" at bounding box center [946, 459] width 176 height 18
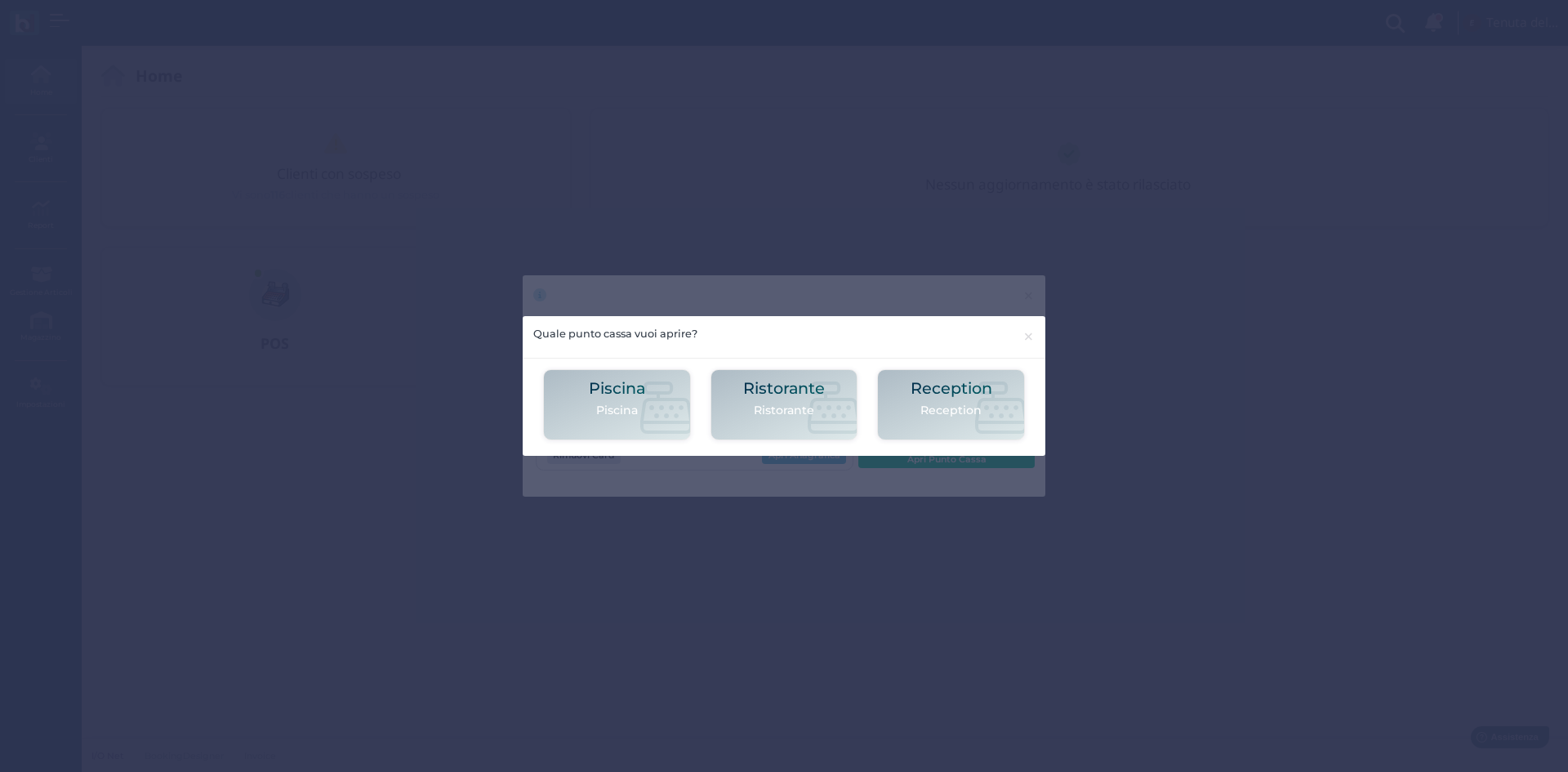
click at [628, 402] on p "Piscina" at bounding box center [617, 410] width 56 height 17
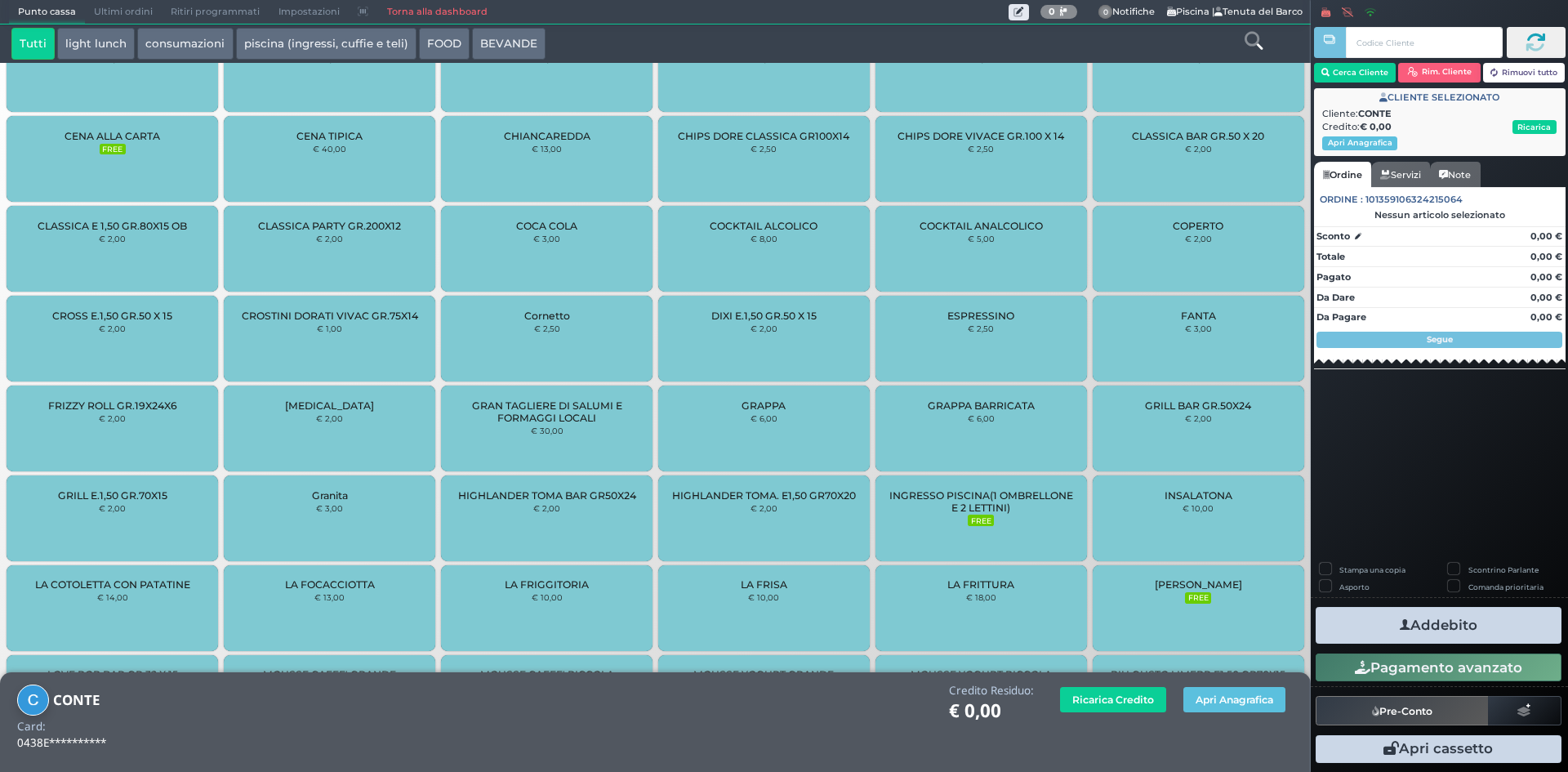
scroll to position [1050, 0]
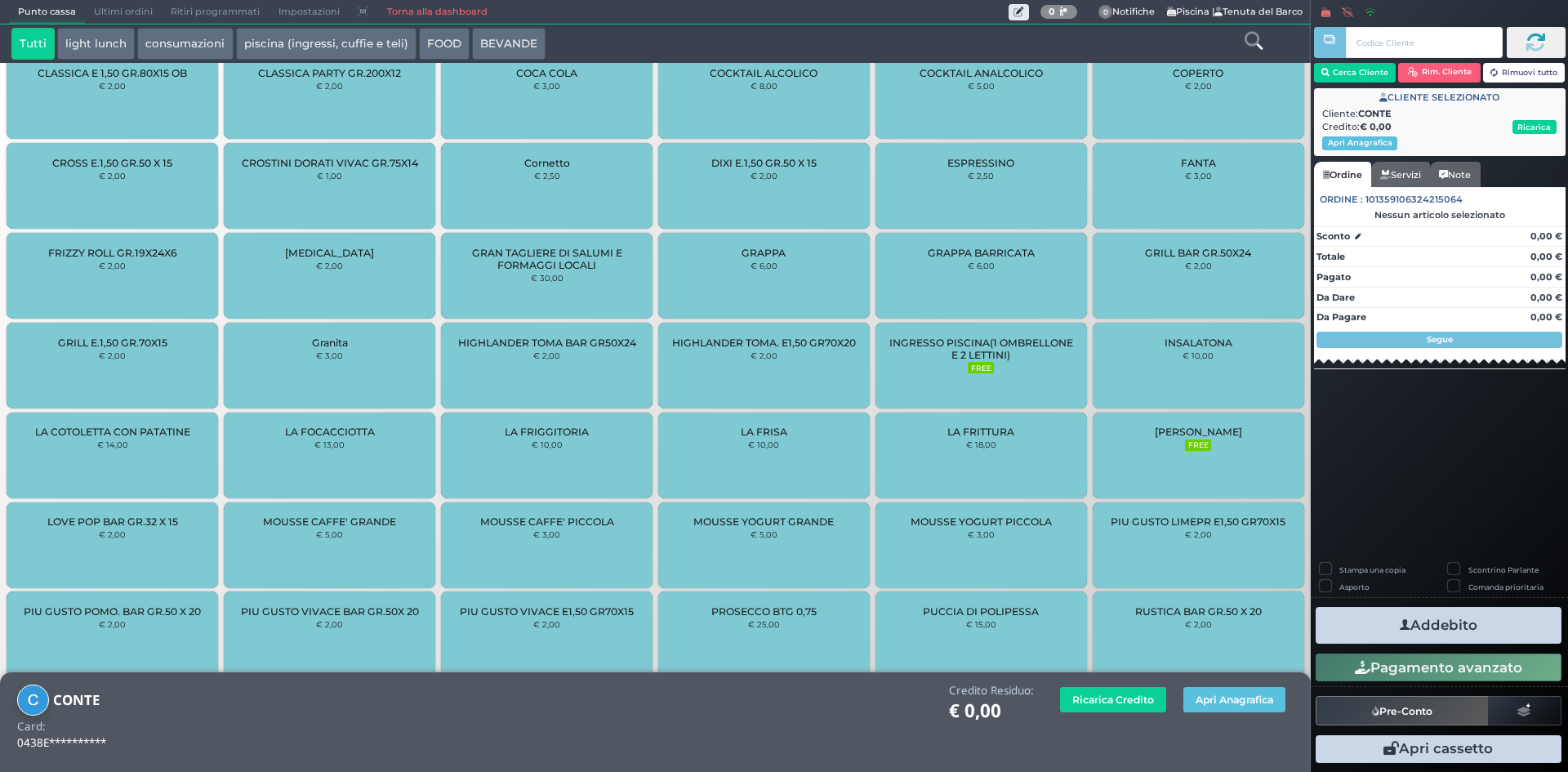
click at [1015, 338] on span "INGRESSO PISCINA(1 OMBRELLONE E 2 LETTINI)" at bounding box center [981, 348] width 184 height 24
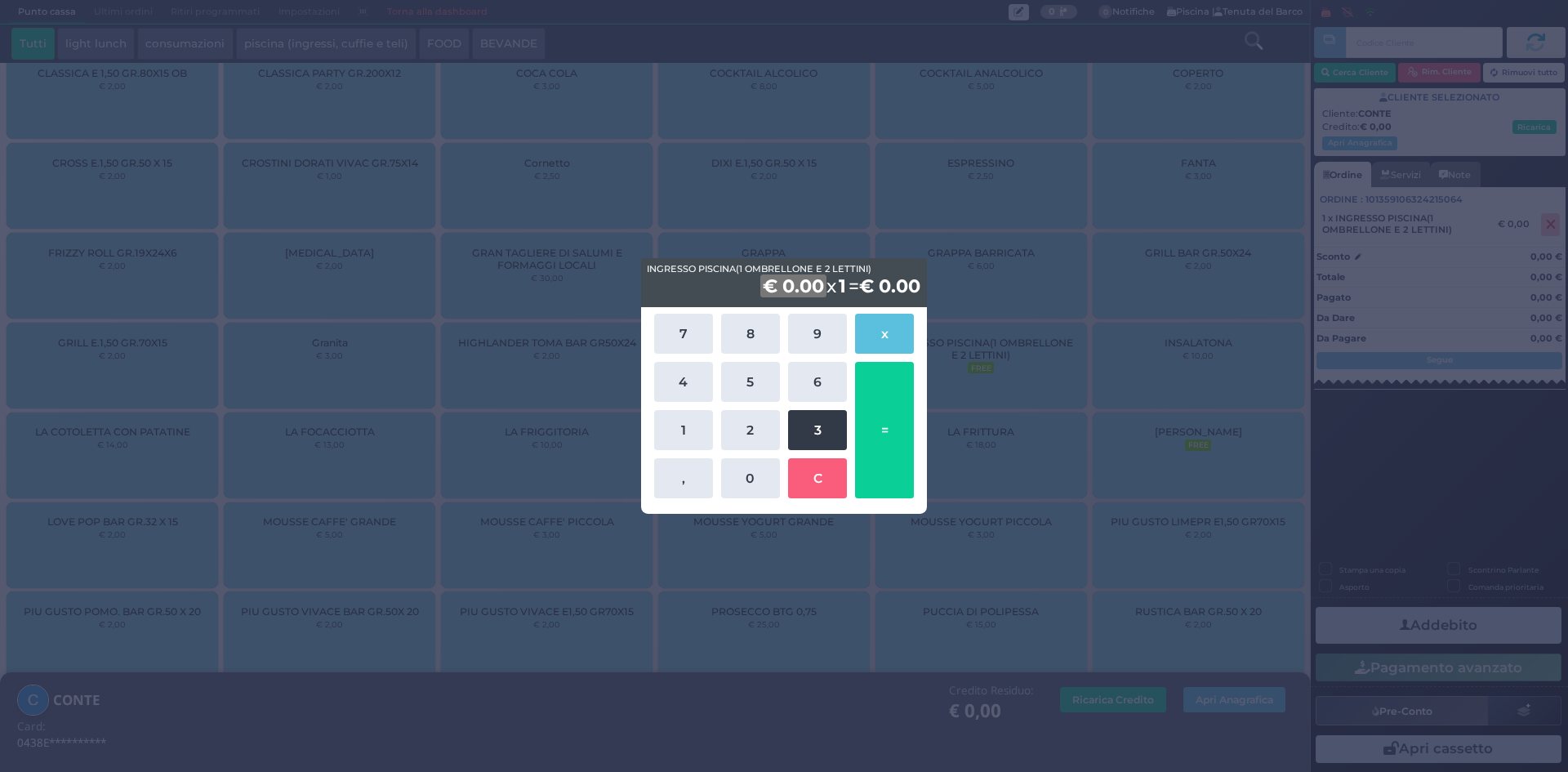
click at [808, 427] on button "3" at bounding box center [817, 430] width 59 height 40
click at [754, 387] on button "5" at bounding box center [750, 382] width 59 height 40
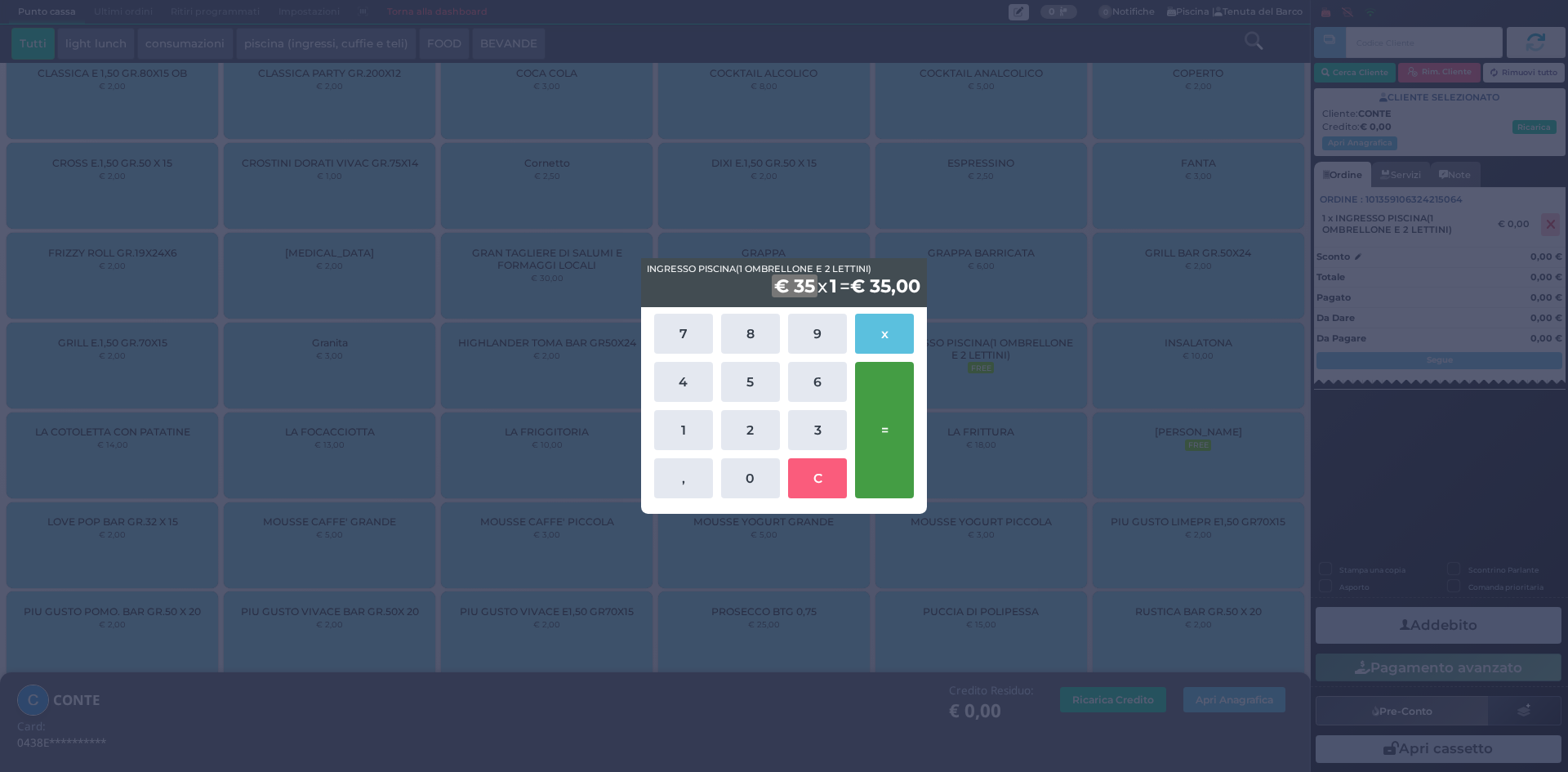
click at [901, 417] on button "=" at bounding box center [884, 430] width 59 height 136
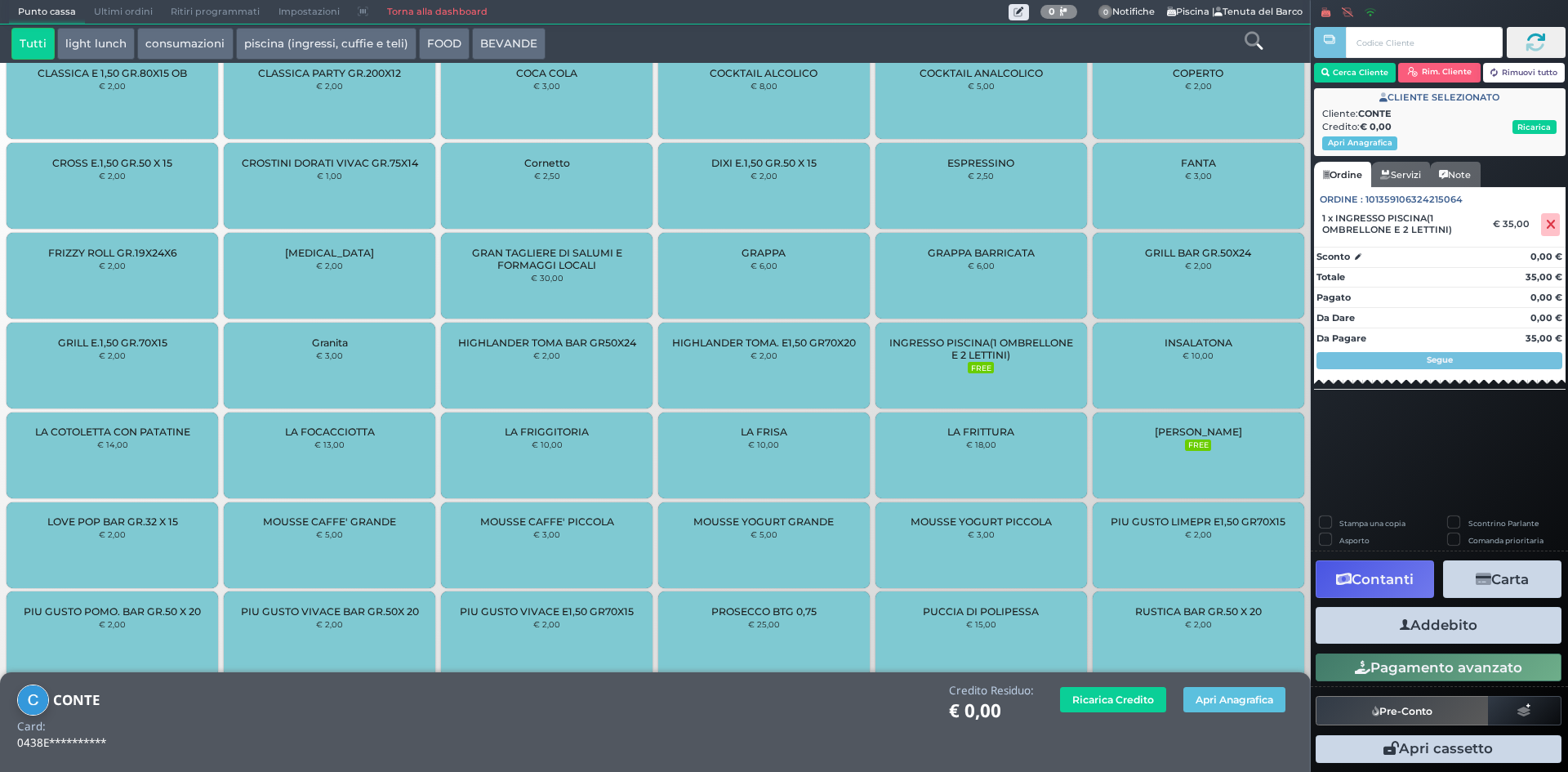
click at [1437, 632] on button "Addebito" at bounding box center [1438, 625] width 246 height 37
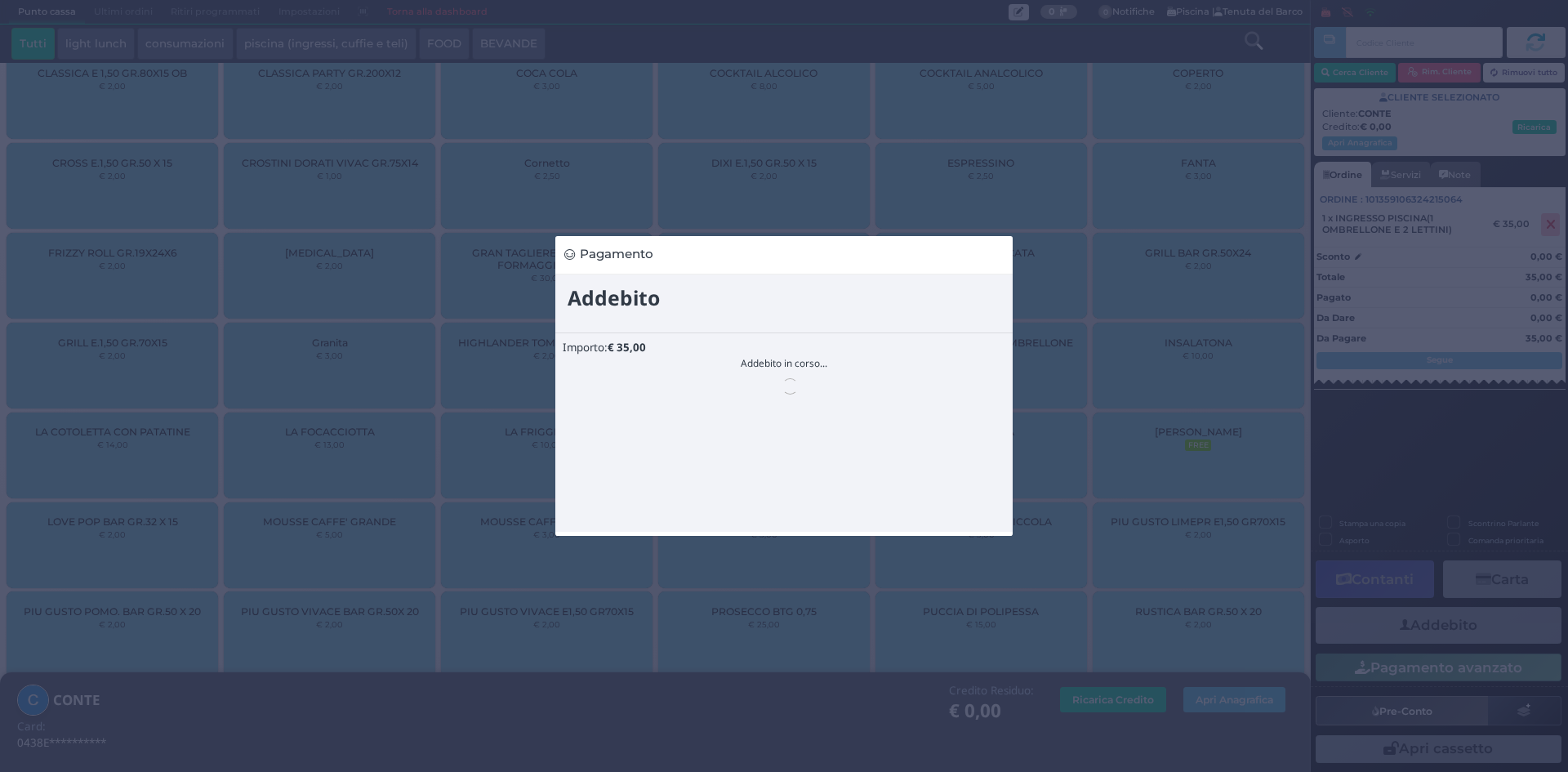
scroll to position [0, 0]
